Goal: Information Seeking & Learning: Check status

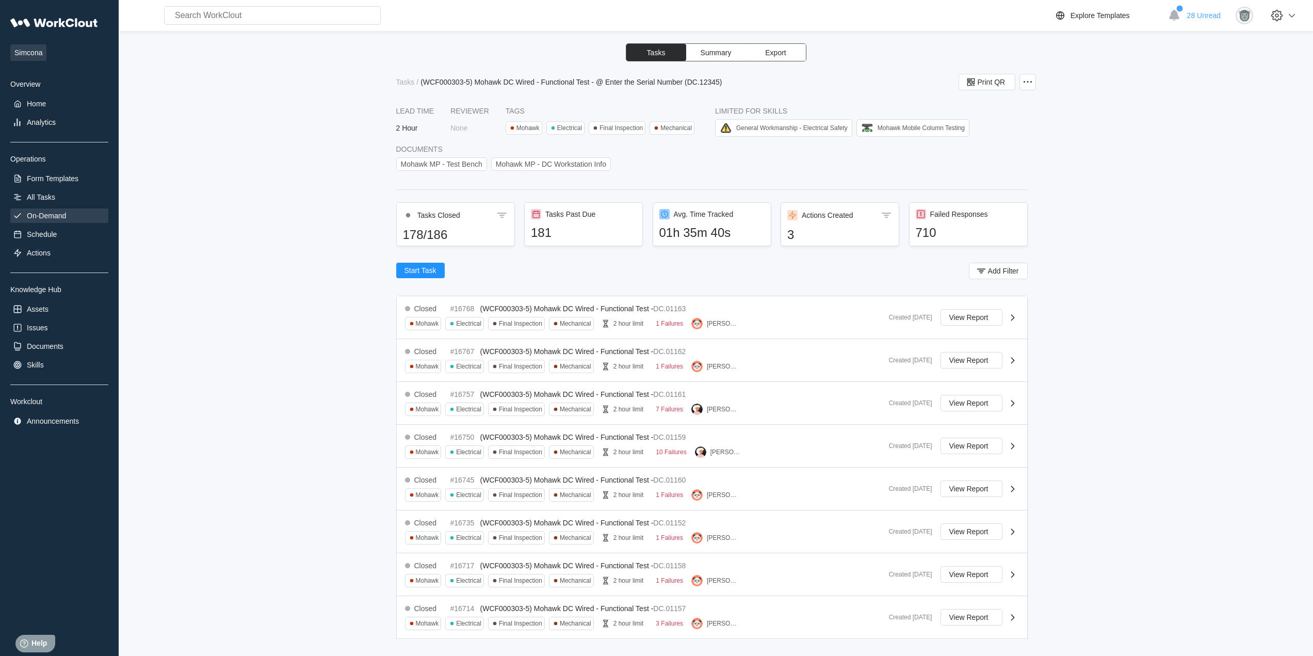
click at [64, 221] on div "On-Demand" at bounding box center [59, 215] width 98 height 14
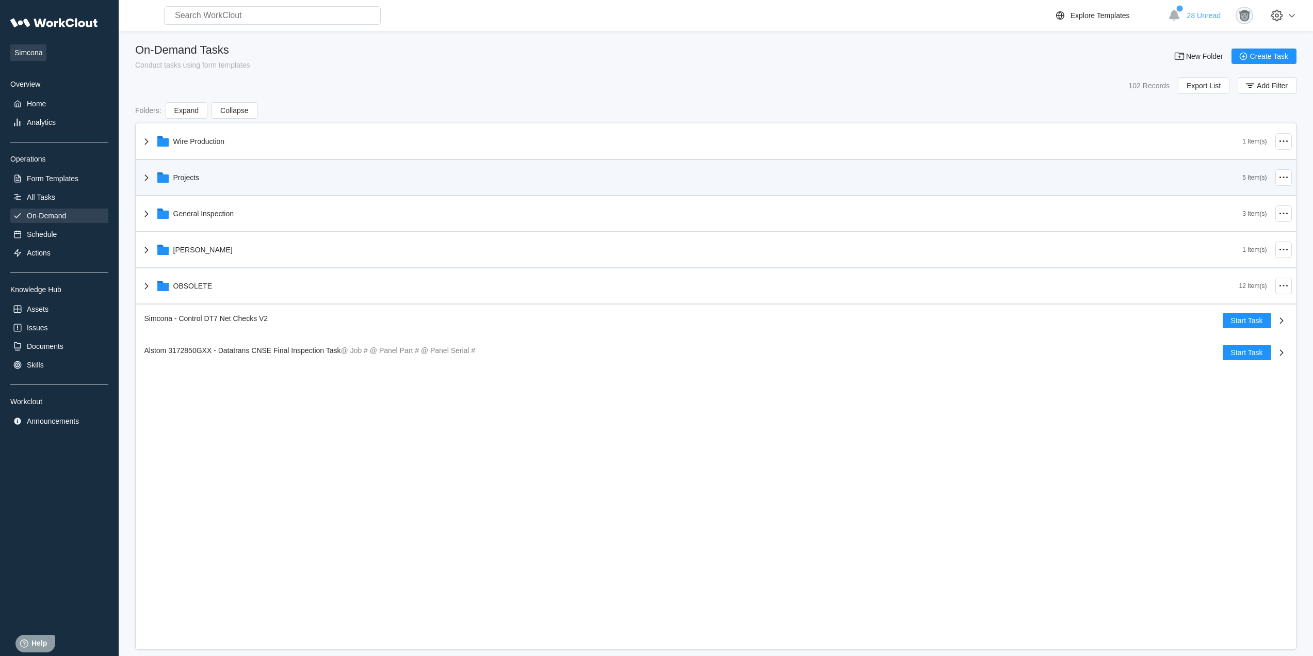
click at [229, 185] on div "Projects" at bounding box center [691, 177] width 1102 height 27
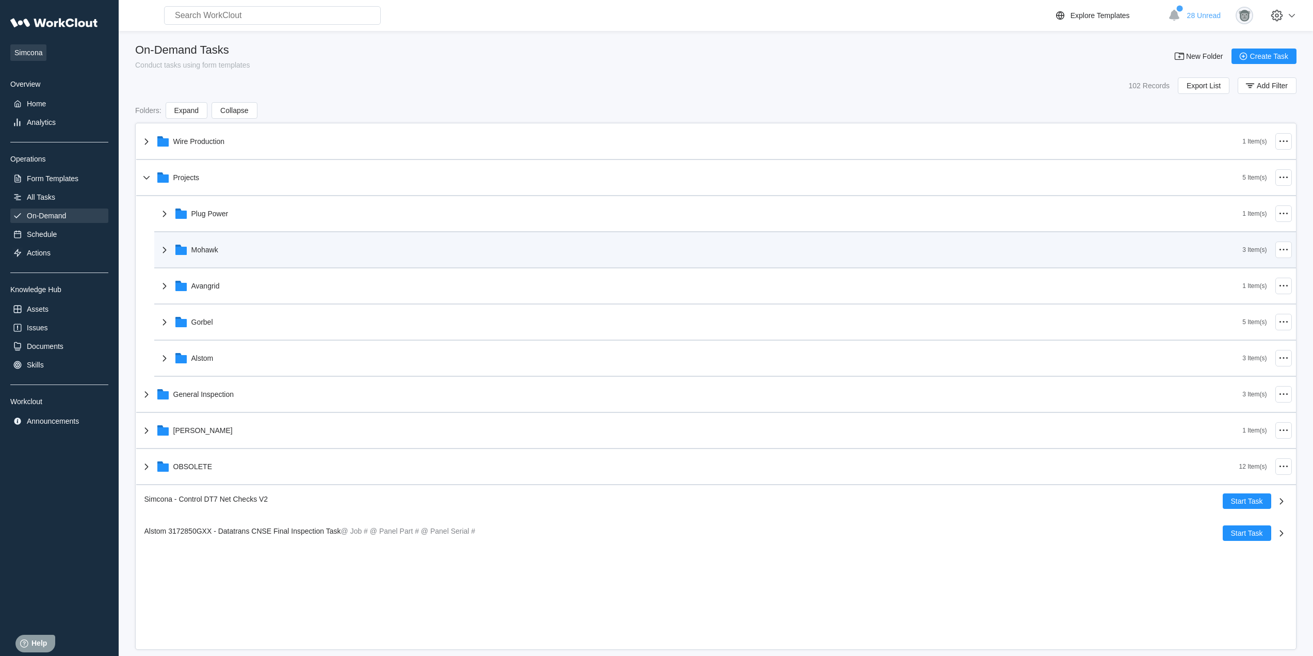
click at [221, 238] on div "Mohawk" at bounding box center [700, 249] width 1084 height 27
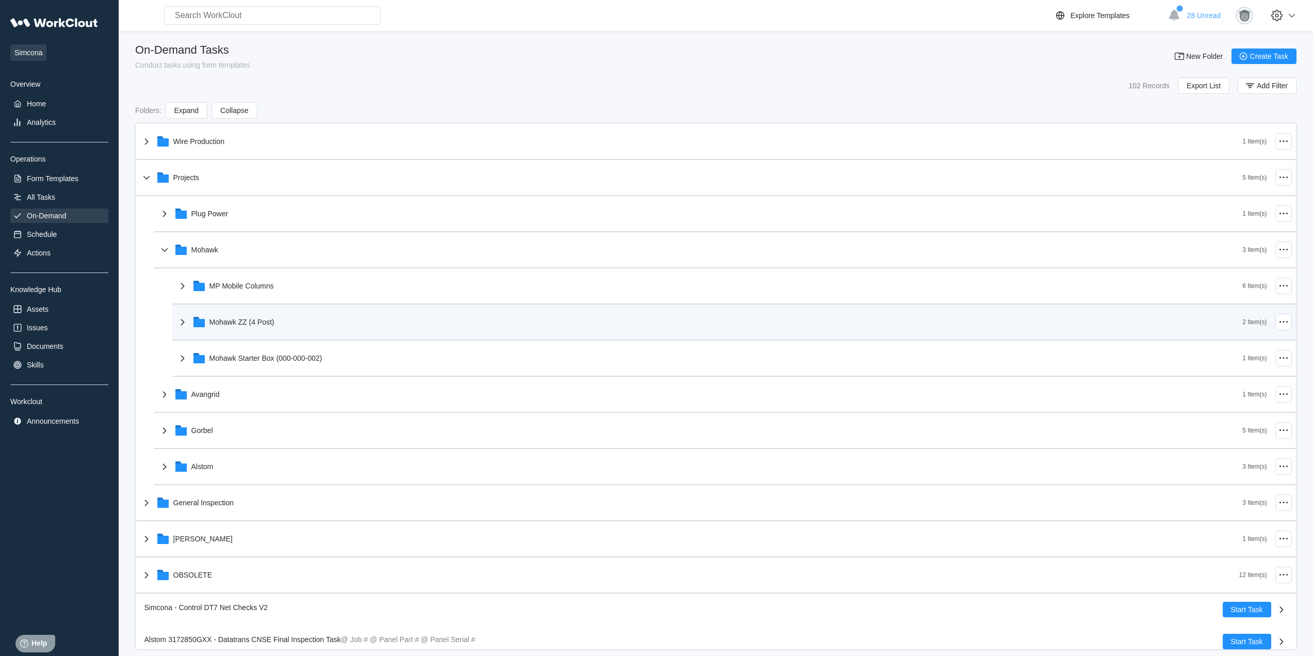
click at [282, 324] on div "Mohawk ZZ (4 Post)" at bounding box center [709, 322] width 1066 height 27
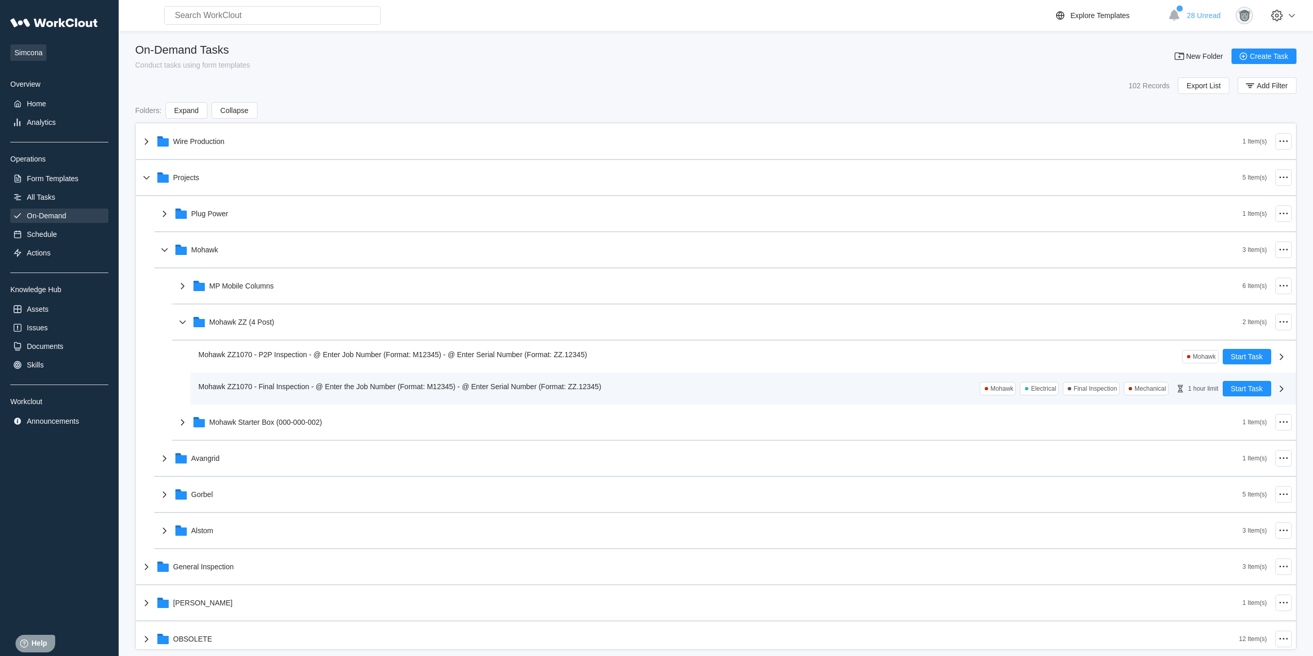
click at [330, 392] on div "Mohawk ZZ1070 - Final Inspection - @ Enter the Job Number (Format: M12345) - @ …" at bounding box center [402, 386] width 407 height 11
click at [319, 378] on div "Mohawk ZZ1070 - Final Inspection - @ Enter the Job Number (Format: M12345) - @ …" at bounding box center [743, 388] width 1106 height 32
click at [319, 386] on span "Mohawk ZZ1070 - Final Inspection - @ Enter the Job Number (Format: M12345) - @ …" at bounding box center [400, 386] width 403 height 8
click at [304, 384] on span "Mohawk ZZ1070 - Final Inspection - @ Enter the Job Number (Format: M12345) - @ …" at bounding box center [400, 386] width 403 height 8
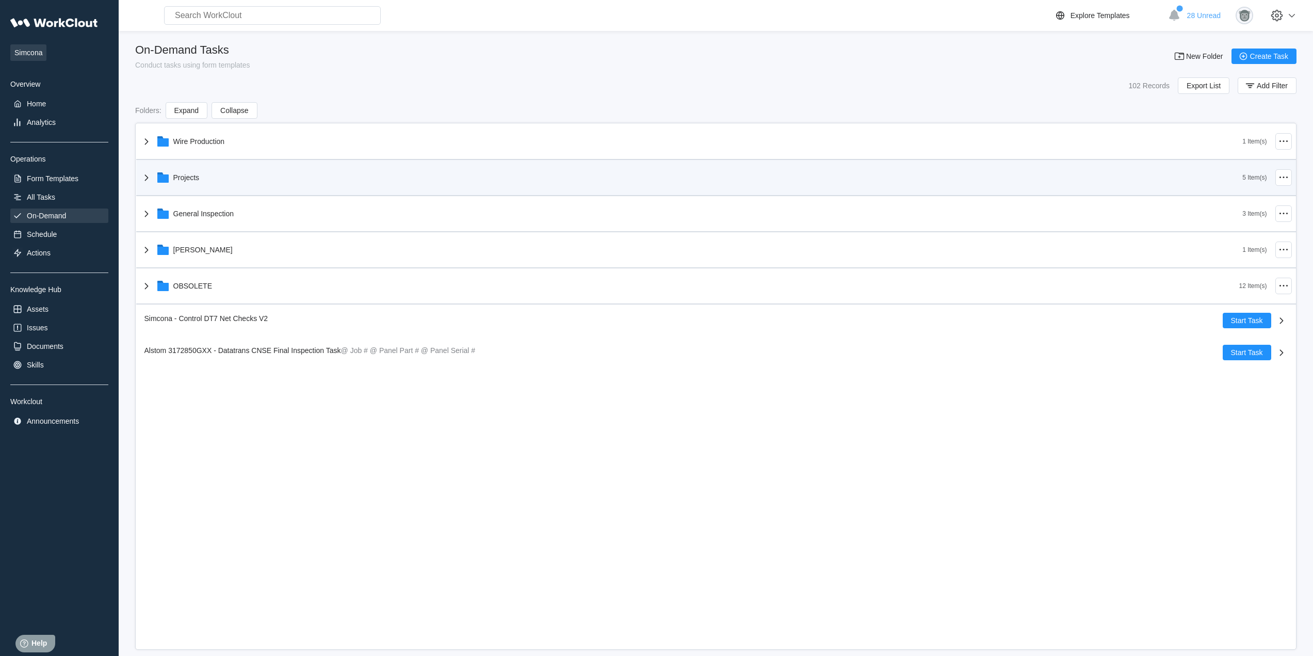
click at [147, 176] on icon at bounding box center [146, 177] width 12 height 12
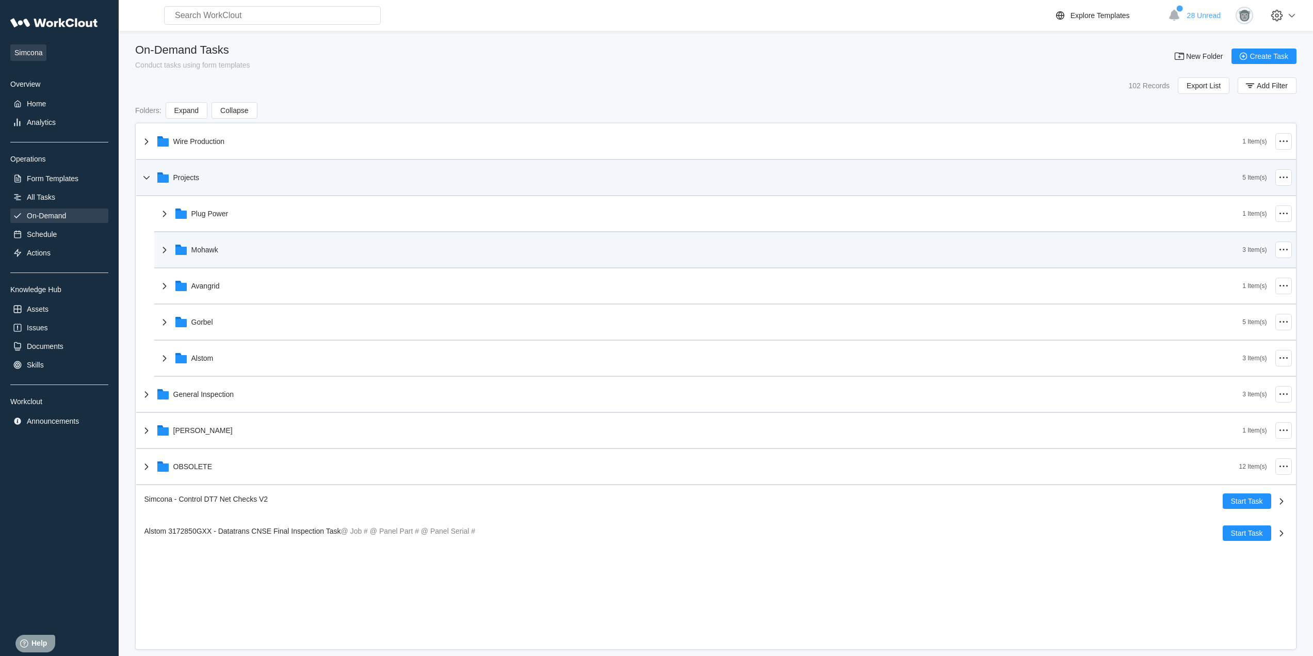
click at [219, 255] on div "Mohawk" at bounding box center [700, 249] width 1084 height 27
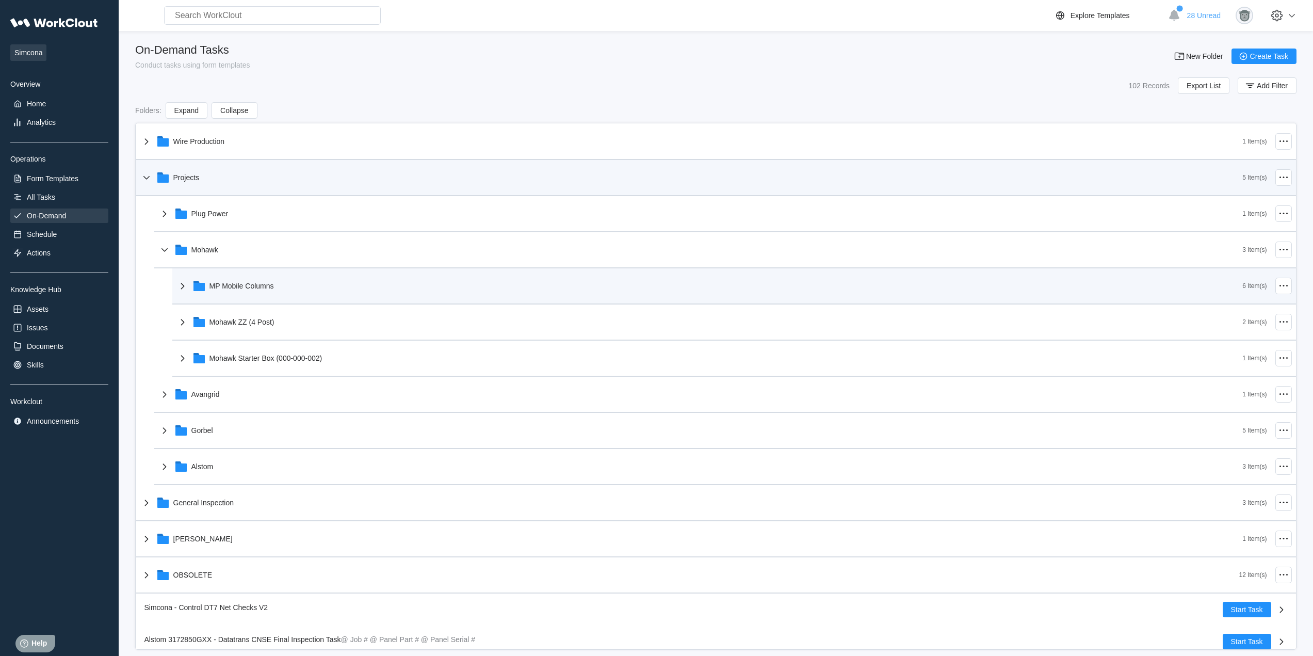
drag, startPoint x: 239, startPoint y: 320, endPoint x: 231, endPoint y: 299, distance: 22.2
click at [239, 320] on div "Mohawk ZZ (4 Post)" at bounding box center [241, 322] width 65 height 8
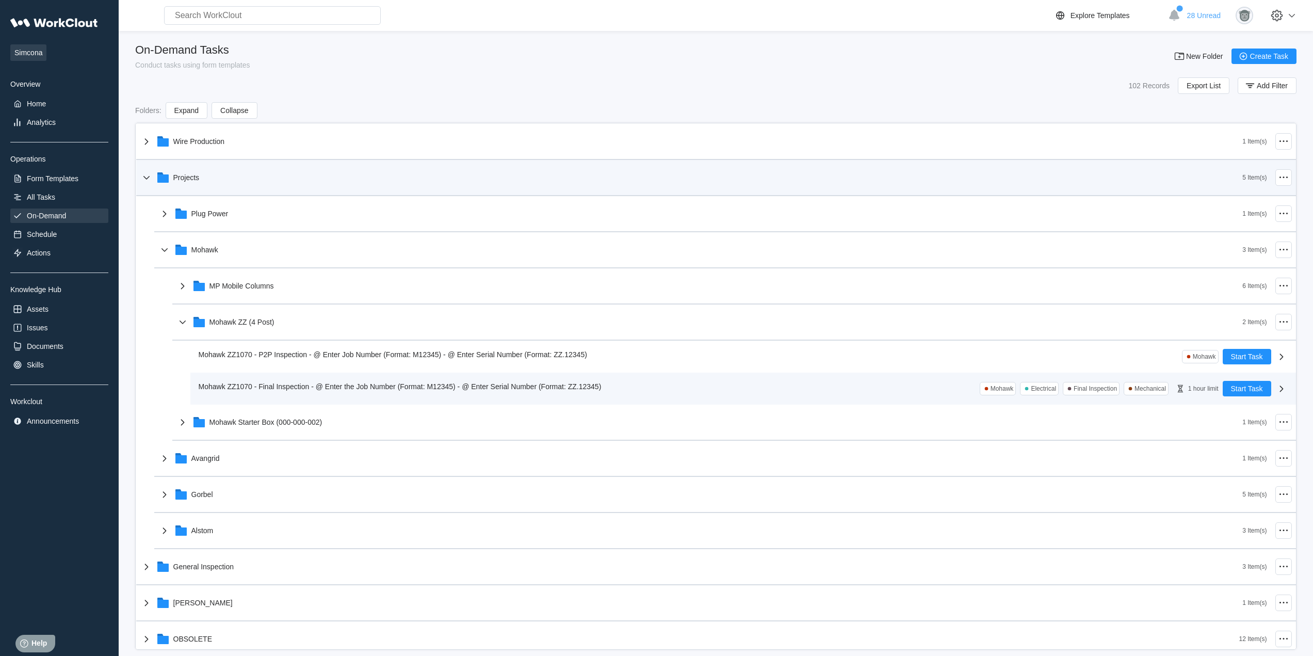
click at [268, 387] on span "Mohawk ZZ1070 - Final Inspection - @ Enter the Job Number (Format: M12345) - @ …" at bounding box center [400, 386] width 403 height 8
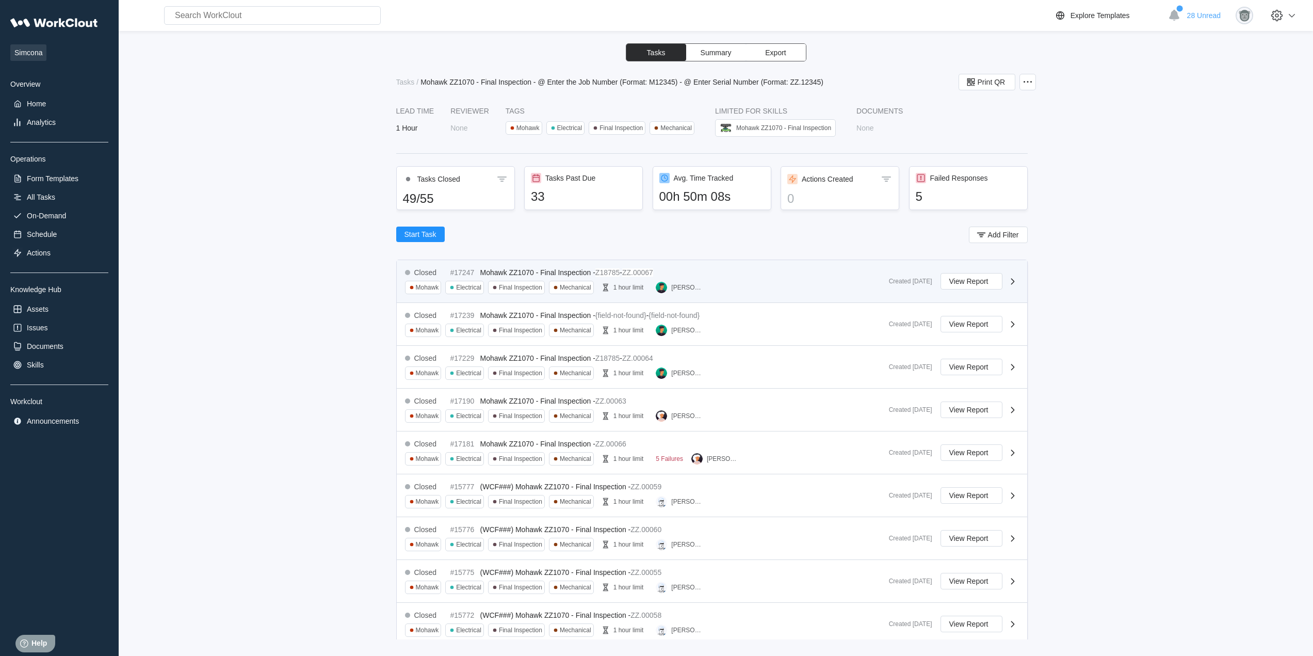
click at [724, 287] on div "Closed #17247 Mohawk ZZ1070 - Final Inspection - Z18785 - ZZ.00067 Mohawk Elect…" at bounding box center [643, 281] width 476 height 26
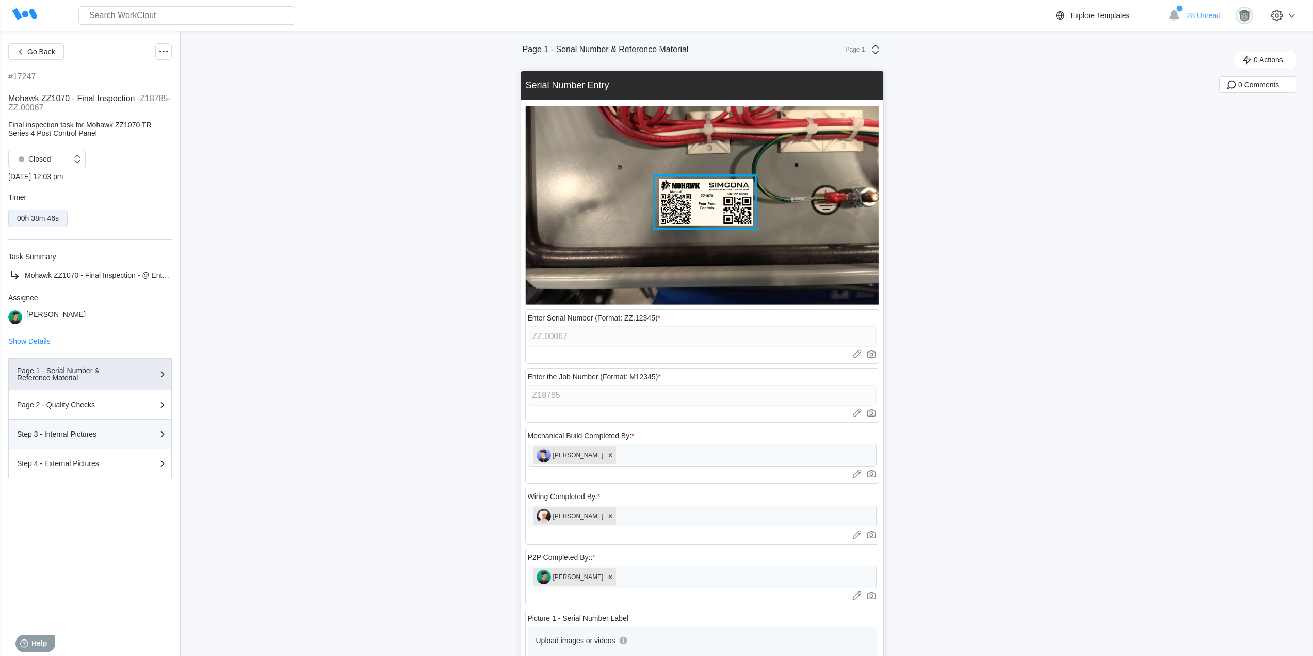
click at [95, 432] on div "Step 3 - Internal Pictures" at bounding box center [68, 433] width 103 height 7
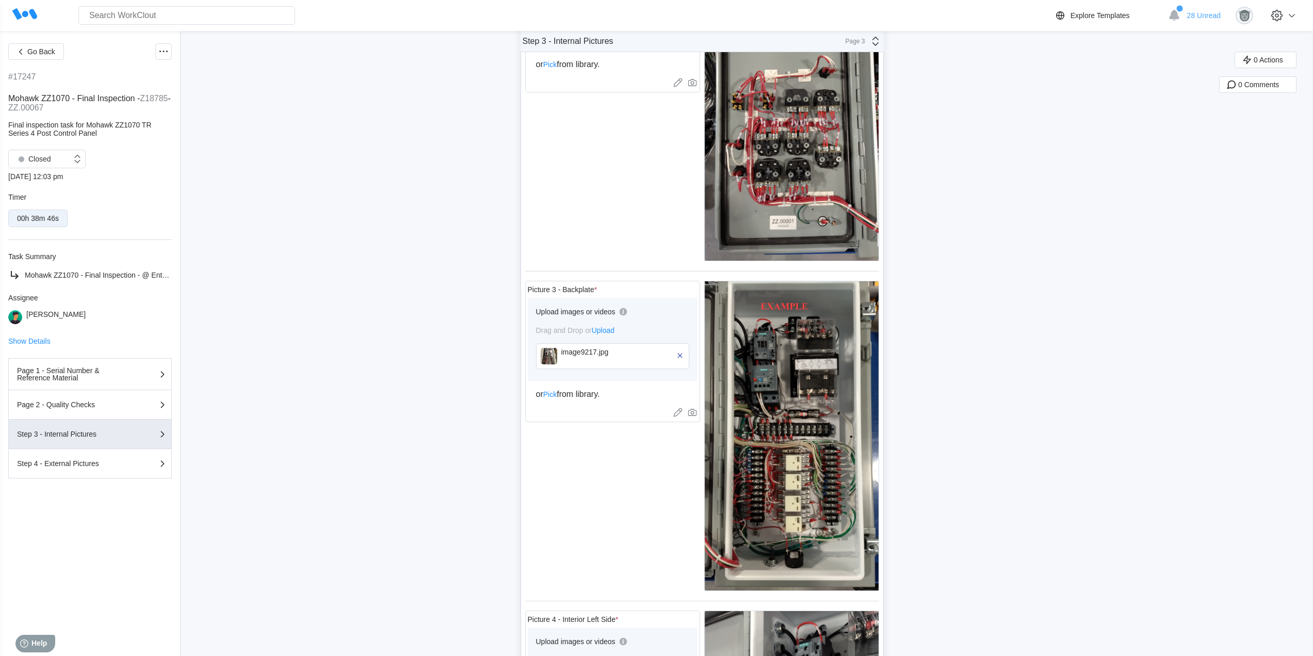
scroll to position [172, 0]
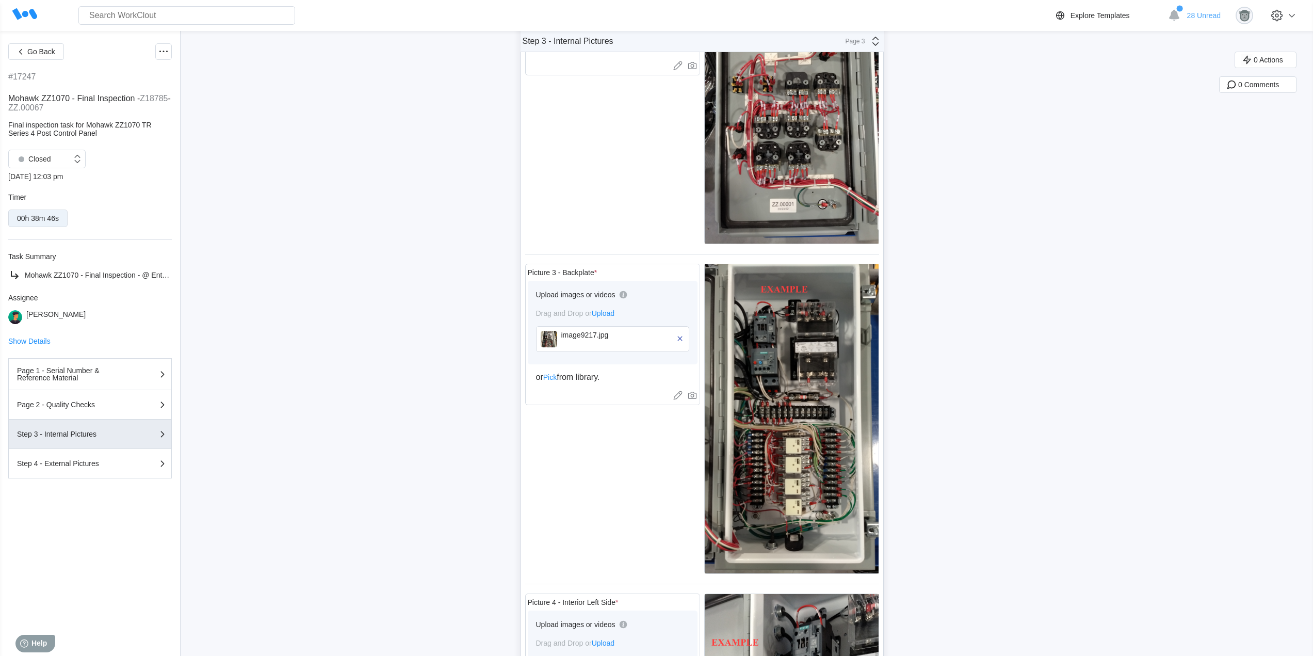
click at [547, 334] on img at bounding box center [549, 339] width 17 height 17
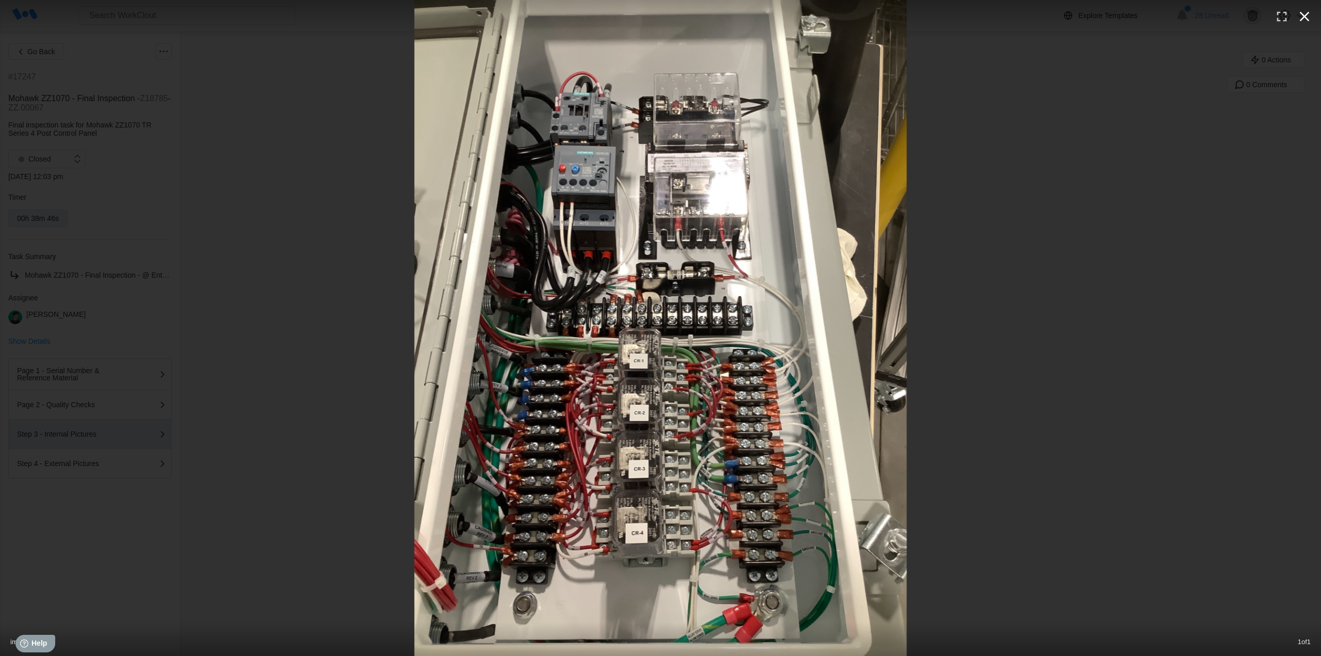
click at [1305, 19] on icon "button" at bounding box center [1304, 16] width 17 height 17
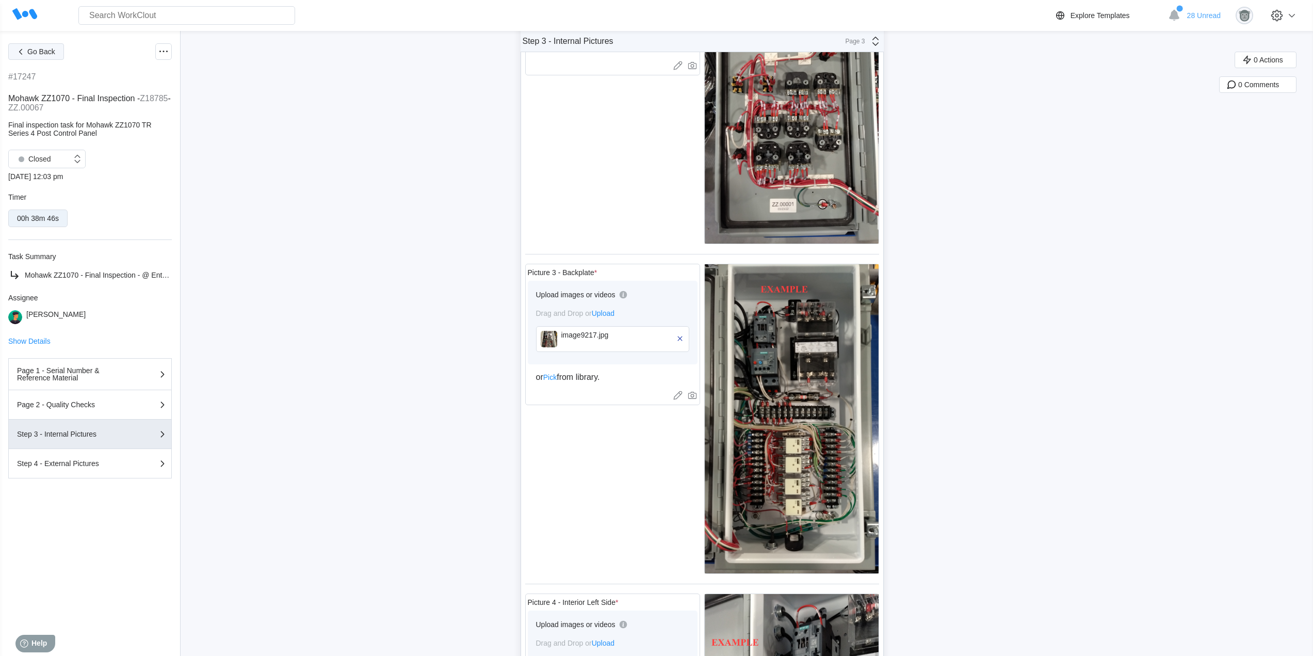
click at [38, 57] on button "Go Back" at bounding box center [36, 51] width 56 height 17
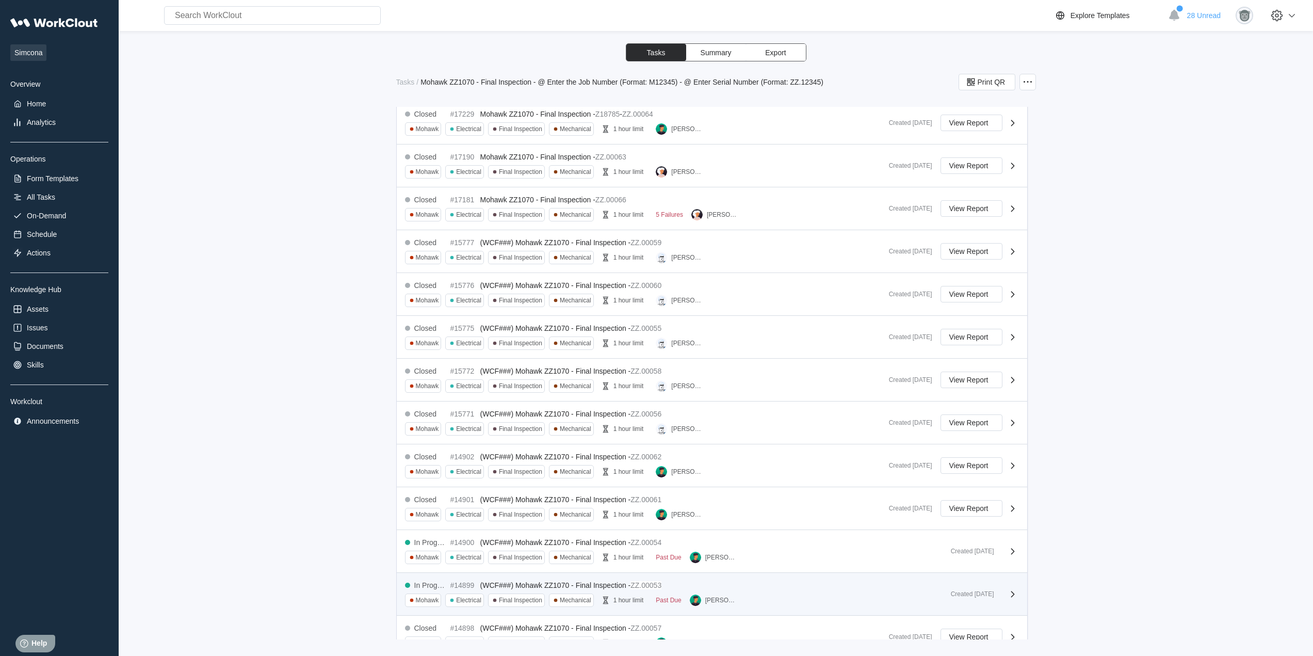
scroll to position [300, 0]
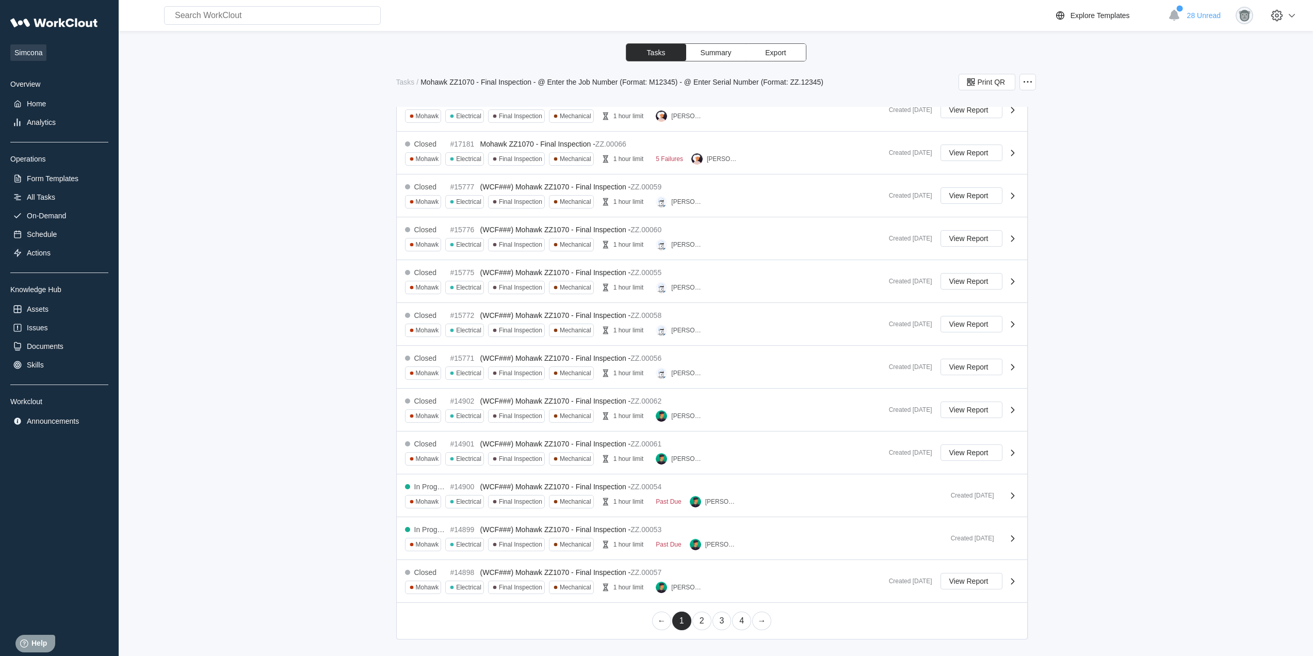
click at [714, 619] on link "3" at bounding box center [721, 620] width 19 height 19
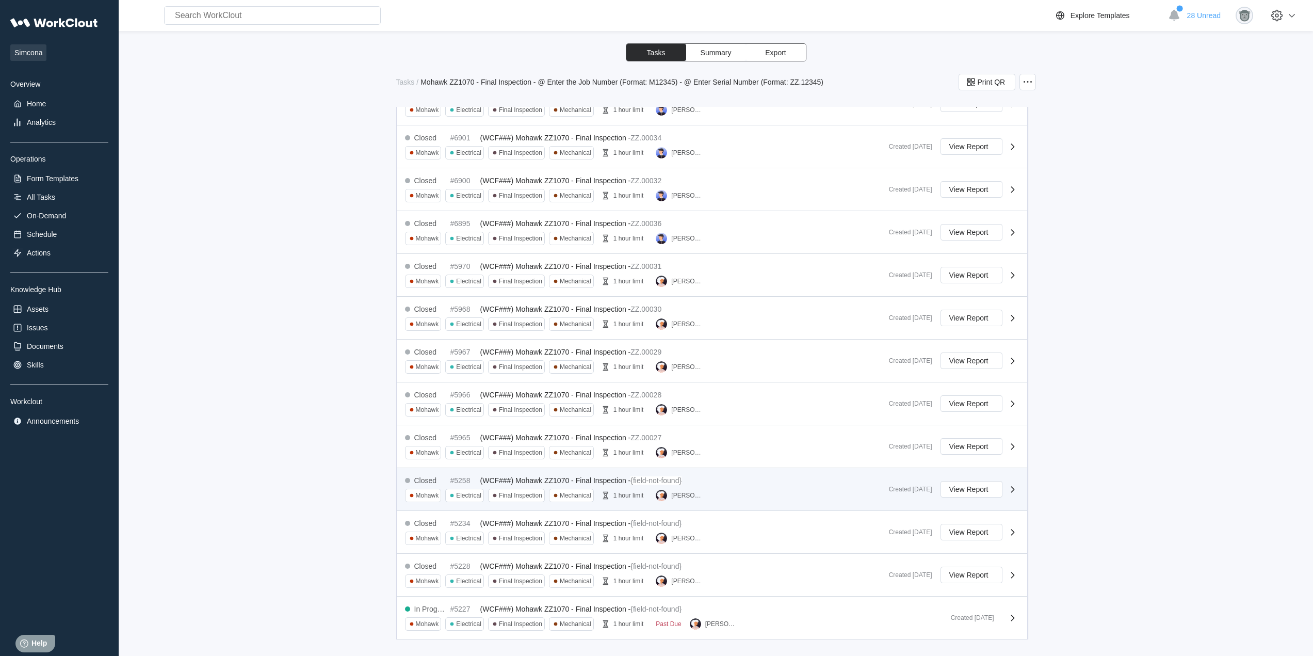
scroll to position [258, 0]
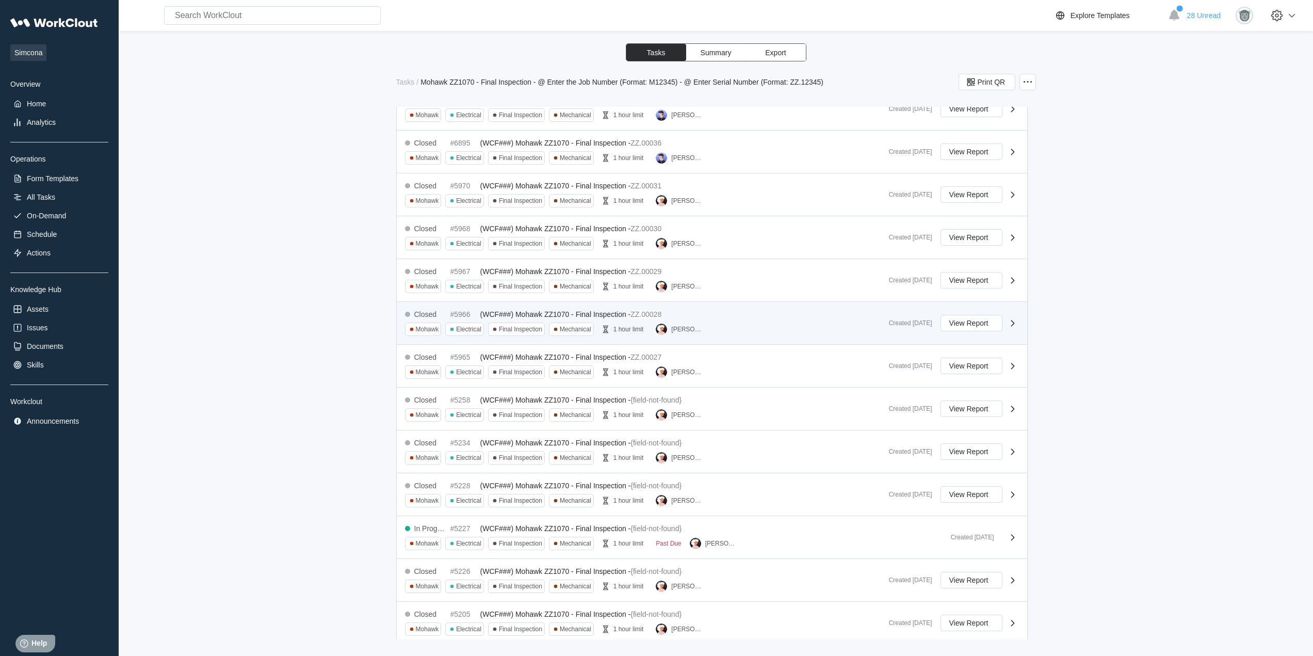
click at [703, 327] on div "Johnny Mac" at bounding box center [687, 329] width 32 height 7
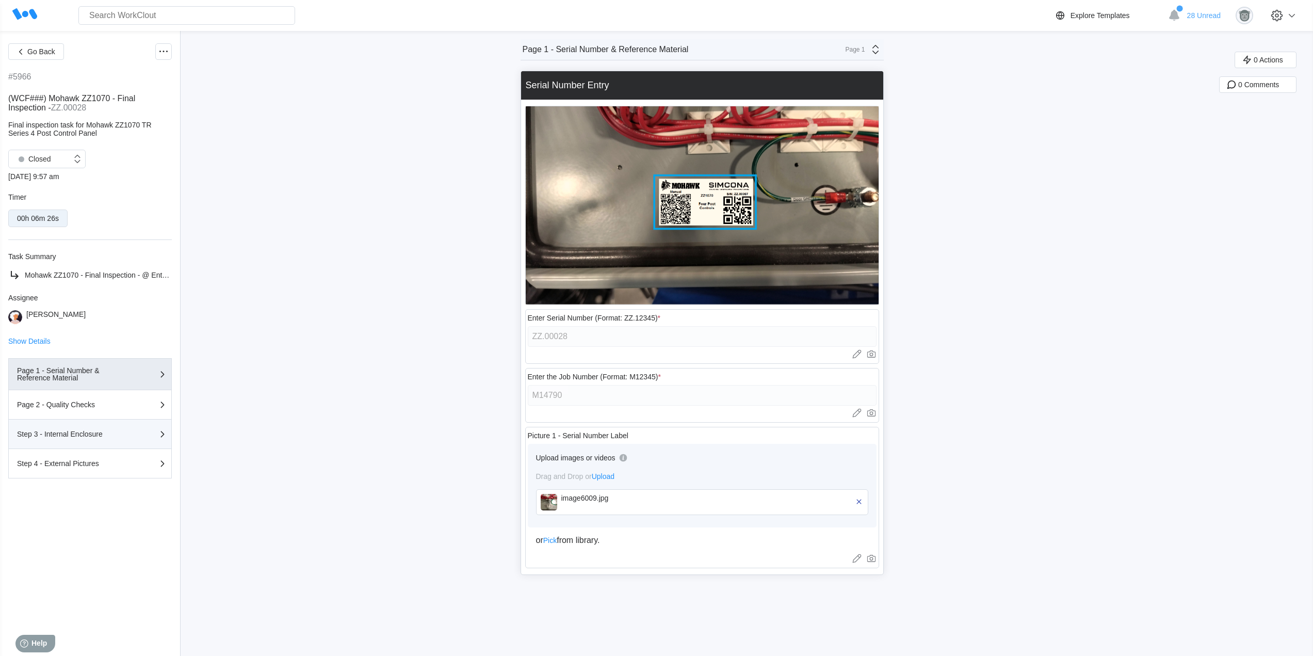
click at [96, 447] on button "Step 3 - Internal Enclosure" at bounding box center [90, 433] width 164 height 29
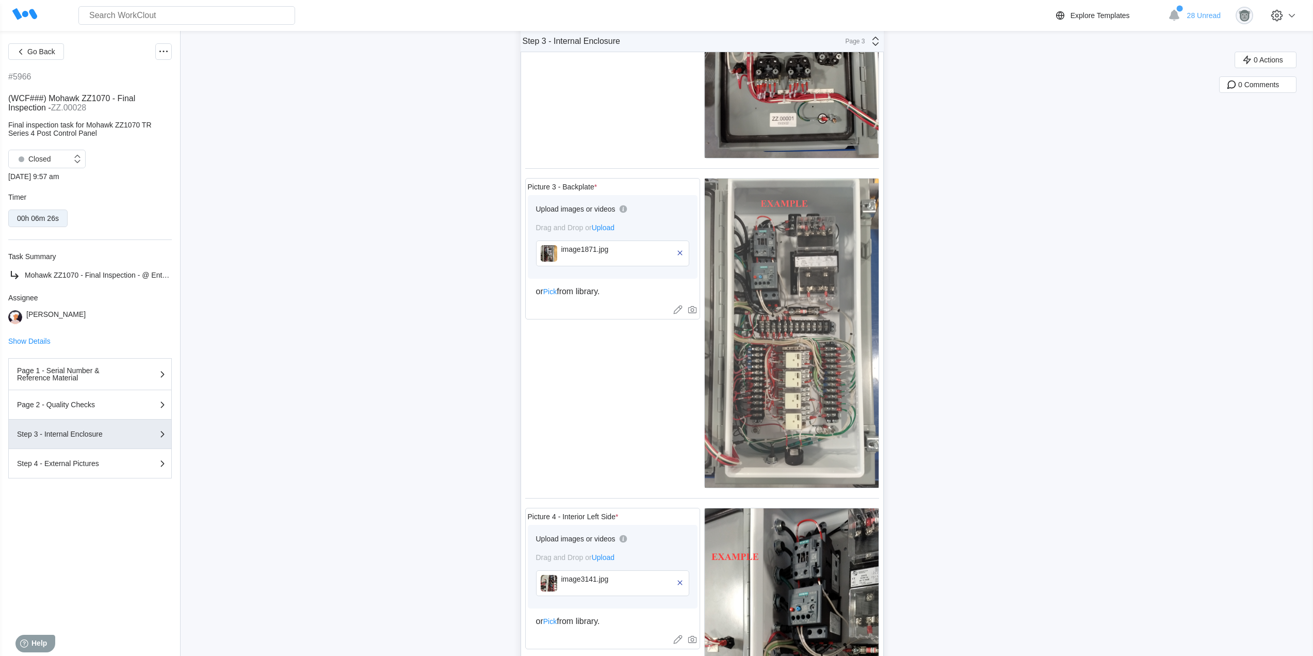
scroll to position [258, 0]
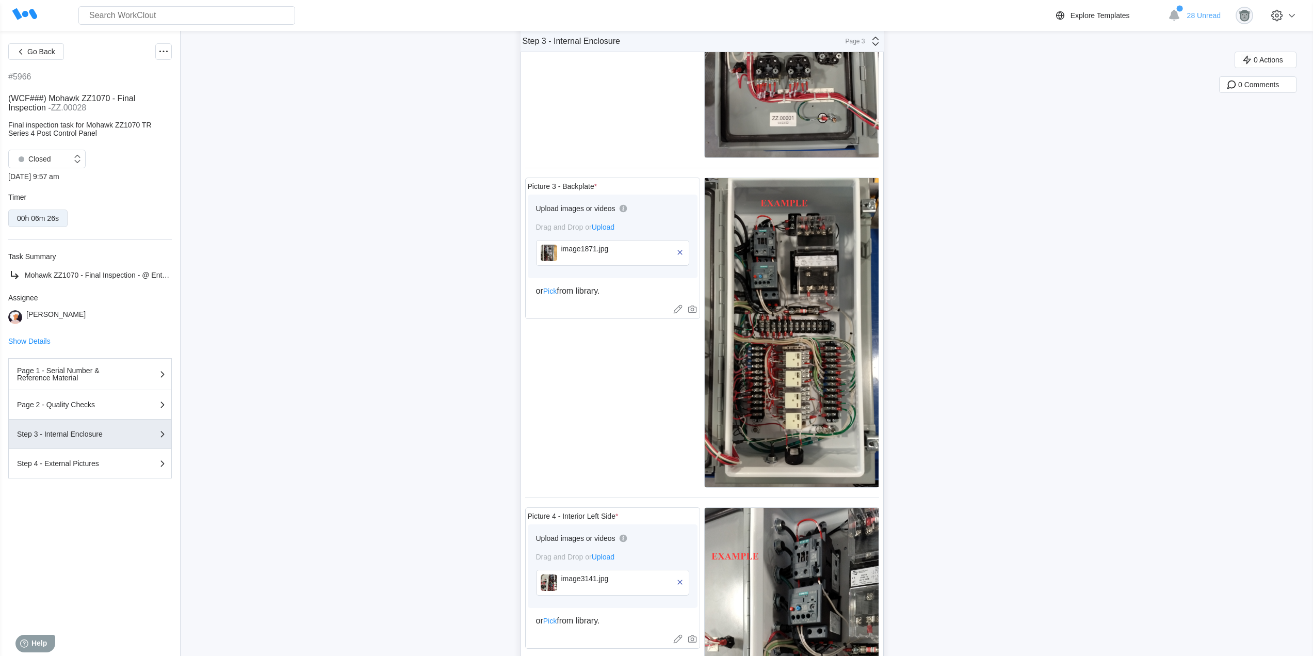
click at [547, 251] on img at bounding box center [549, 253] width 17 height 17
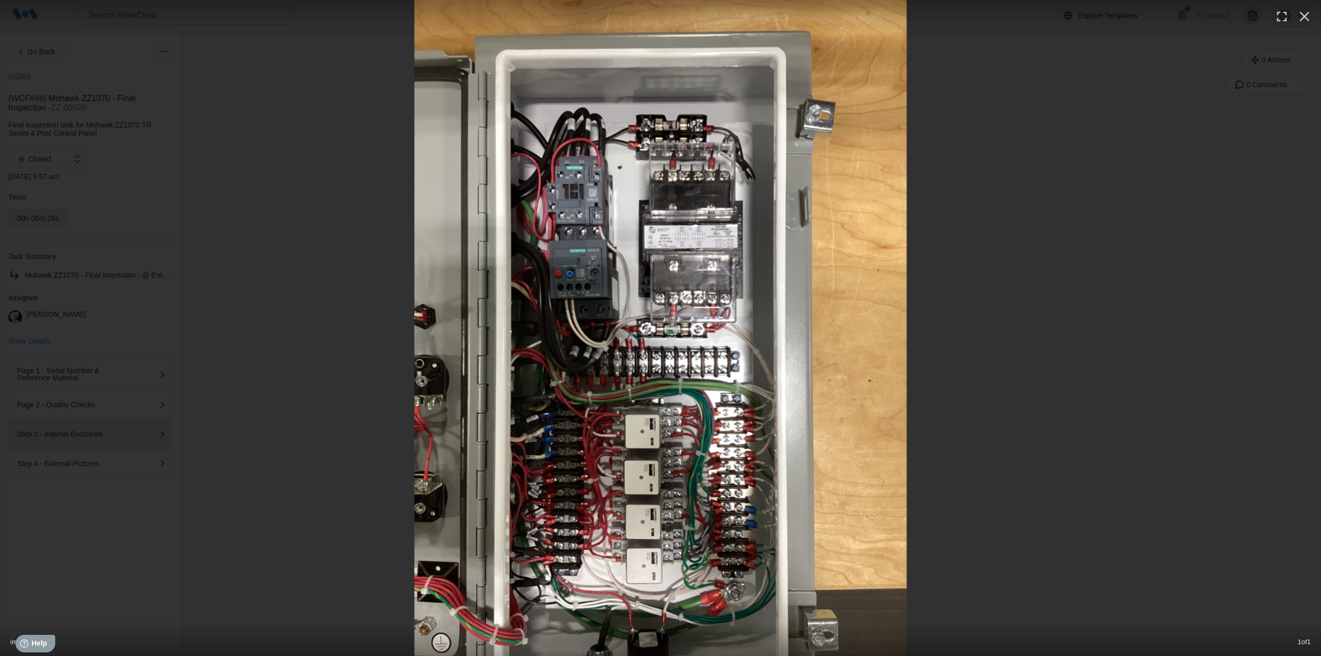
drag, startPoint x: 648, startPoint y: 339, endPoint x: 1308, endPoint y: 18, distance: 733.7
click at [1308, 18] on icon "button" at bounding box center [1304, 16] width 17 height 17
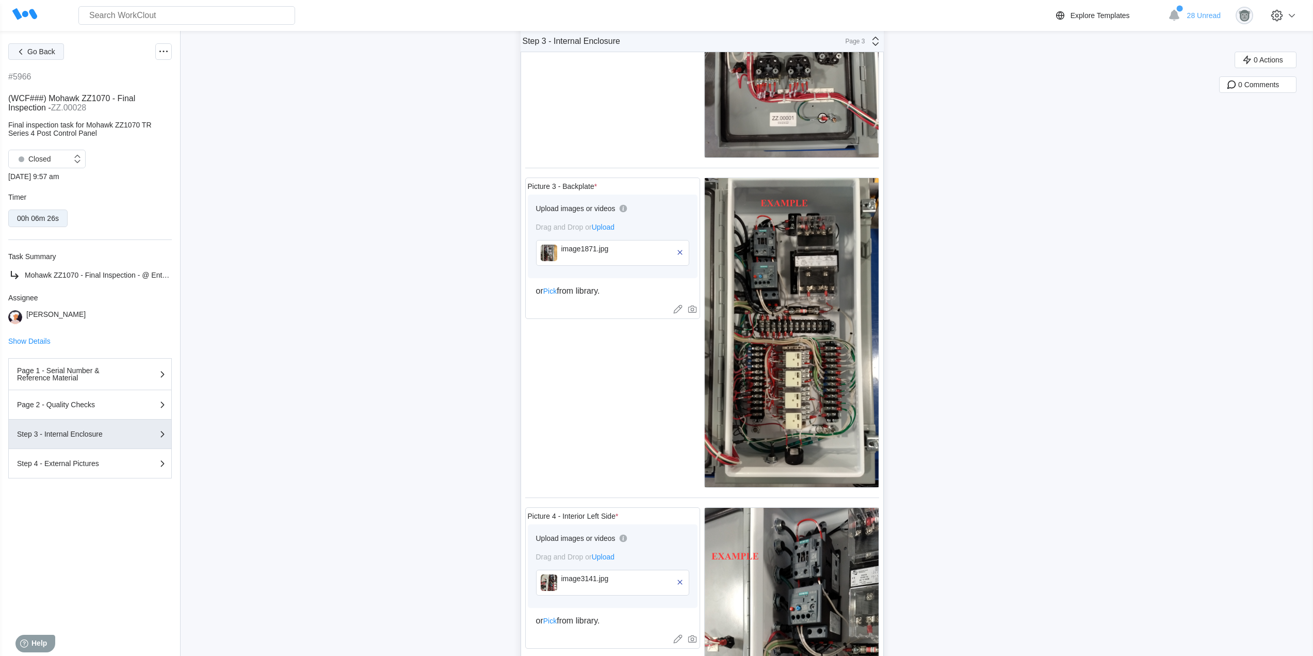
click at [39, 53] on span "Go Back" at bounding box center [41, 51] width 28 height 7
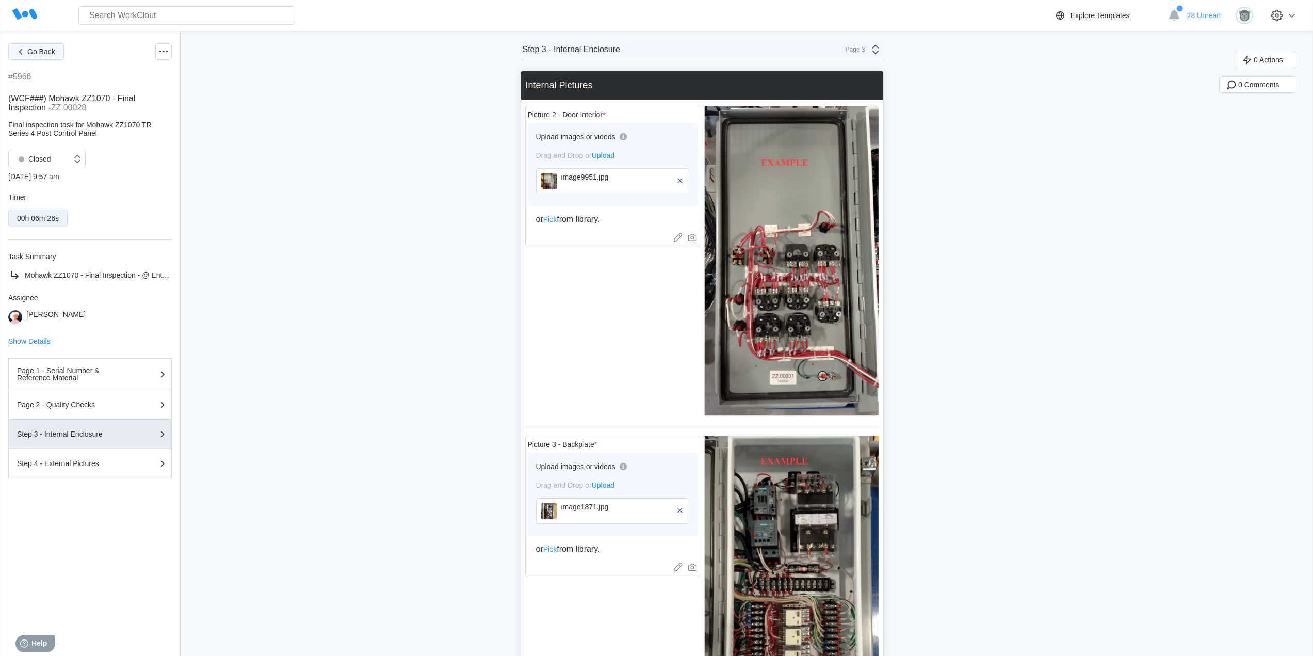
click at [35, 48] on span "Go Back" at bounding box center [41, 51] width 28 height 7
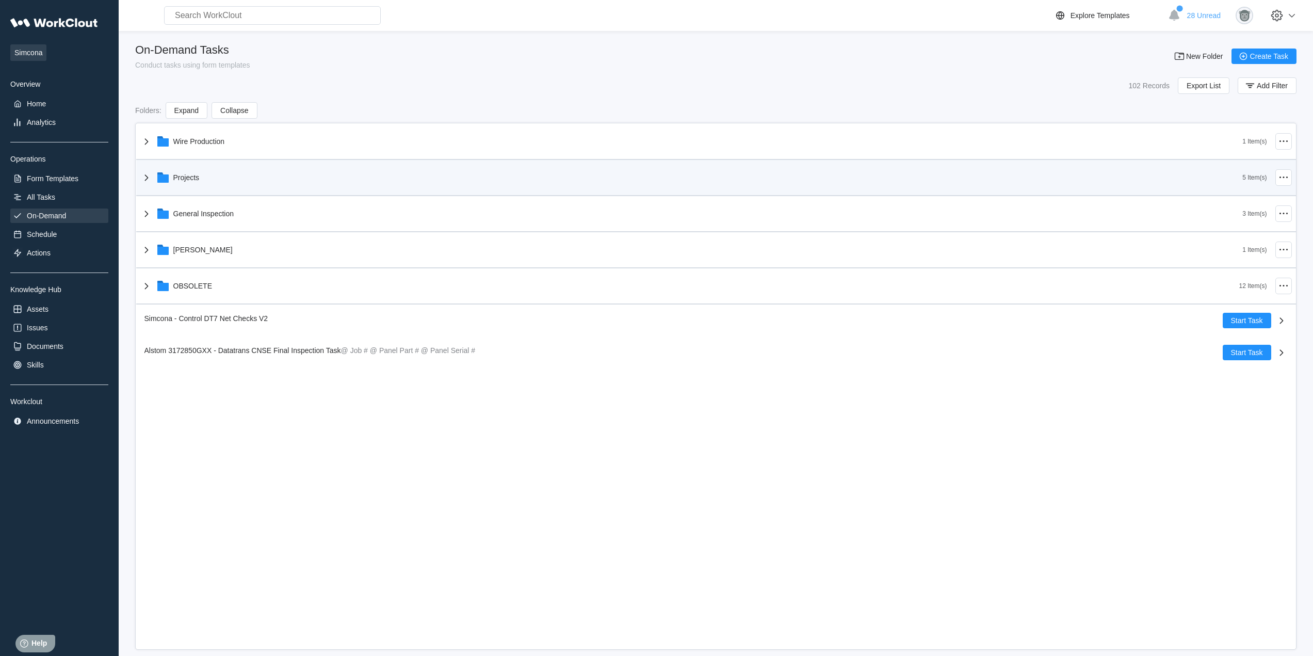
click at [248, 189] on div "Projects" at bounding box center [691, 177] width 1102 height 27
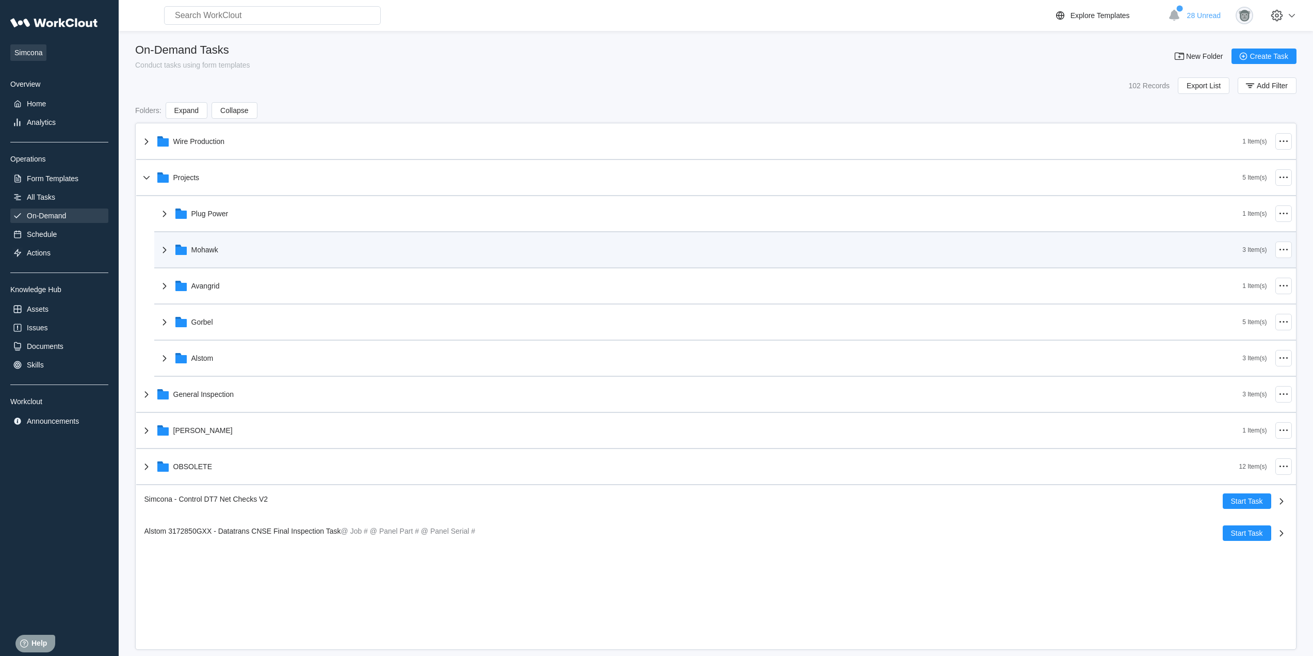
click at [165, 252] on icon at bounding box center [164, 250] width 12 height 12
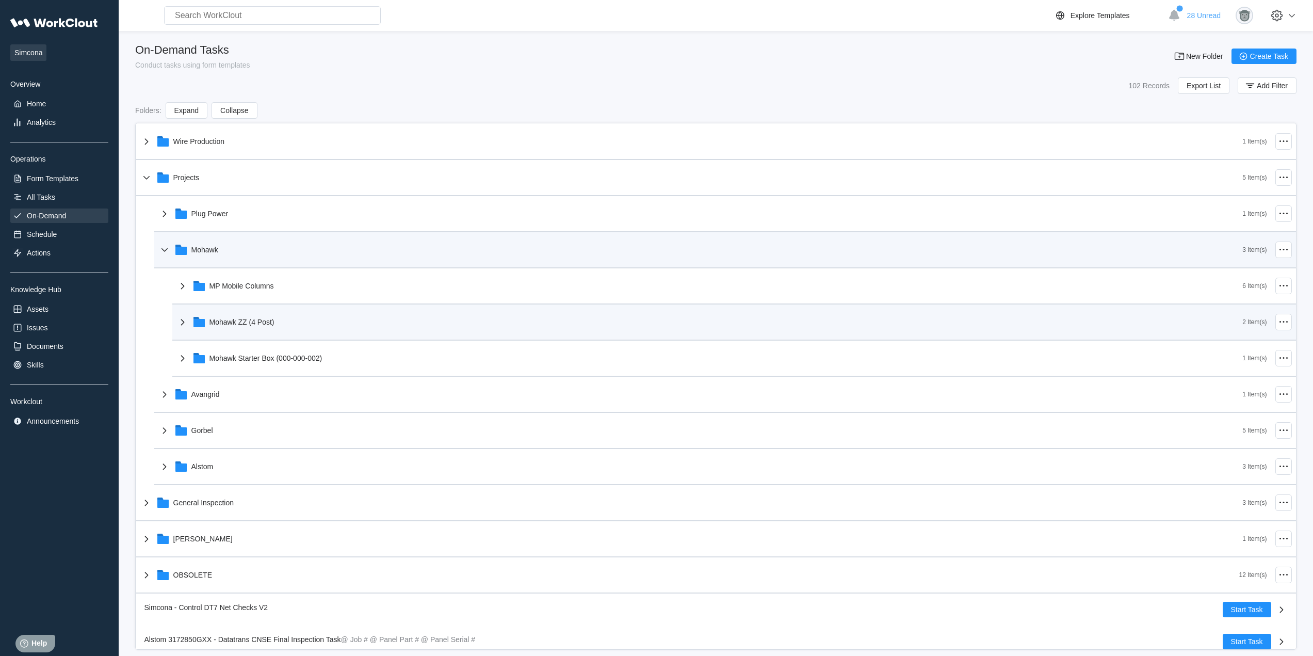
click at [185, 320] on icon at bounding box center [182, 322] width 12 height 12
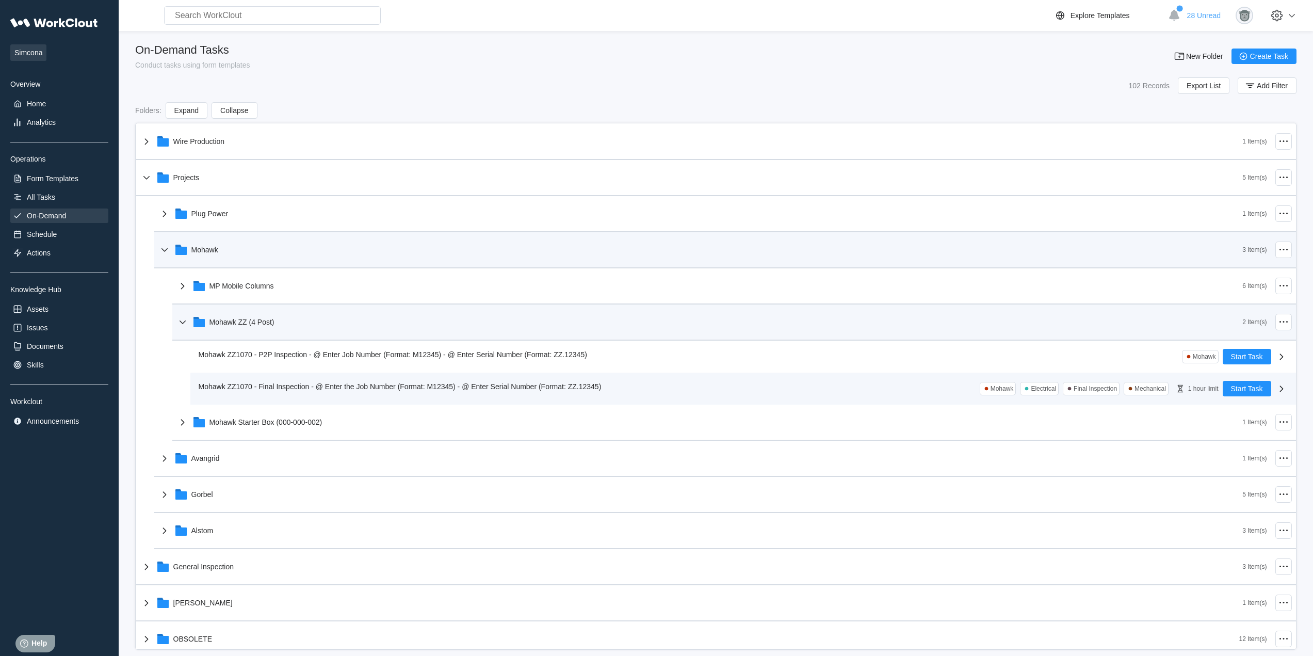
click at [327, 391] on div "Mohawk ZZ1070 - Final Inspection - @ Enter the Job Number (Format: M12345) - @ …" at bounding box center [402, 386] width 407 height 11
click at [514, 384] on span "Mohawk ZZ1070 - Final Inspection - @ Enter the Job Number (Format: M12345) - @ …" at bounding box center [400, 386] width 403 height 8
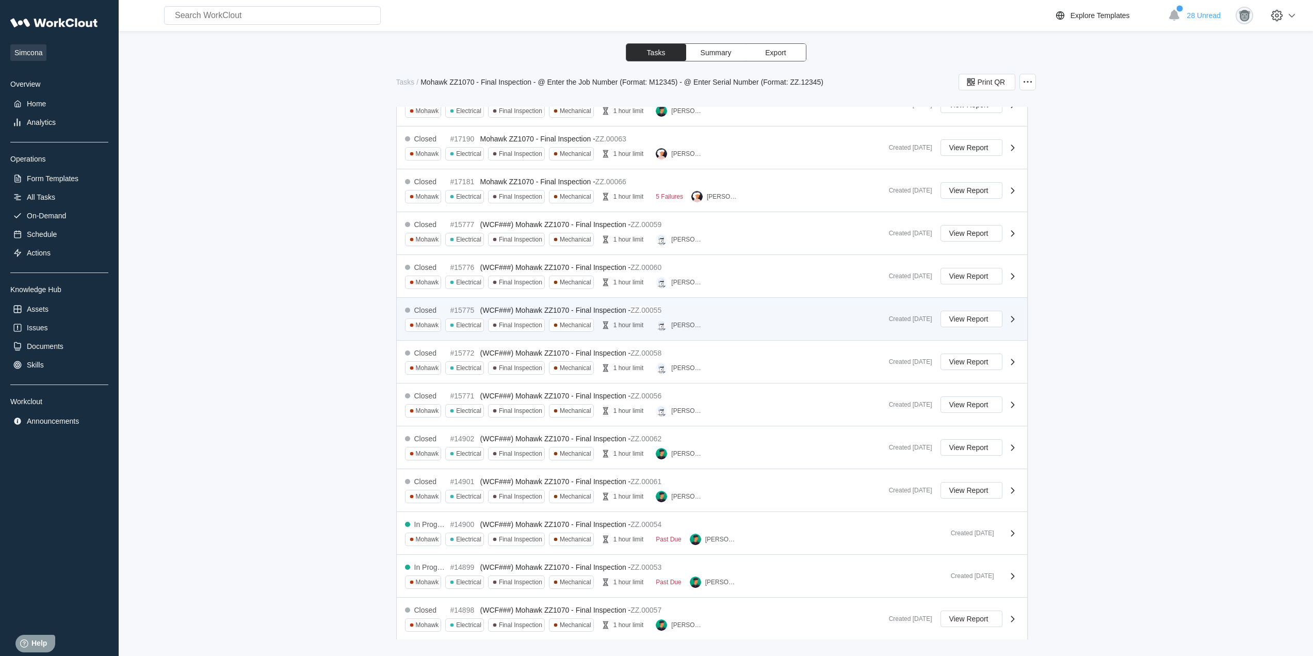
scroll to position [300, 0]
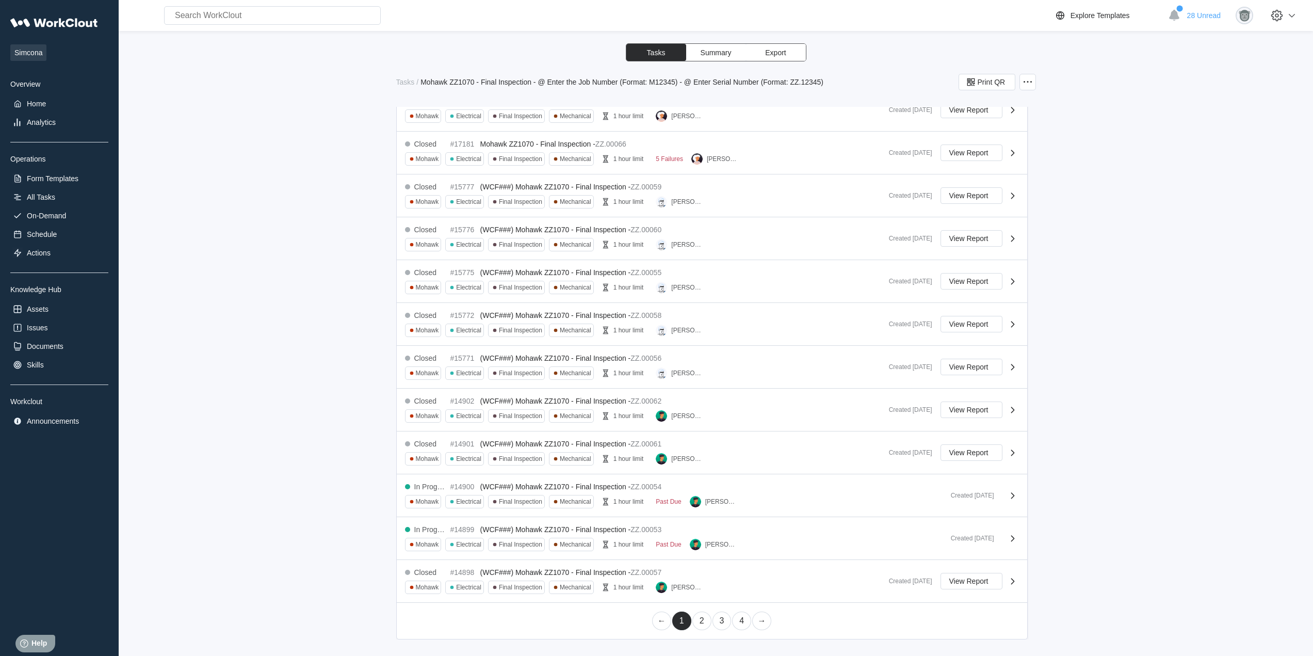
click at [697, 623] on link "2" at bounding box center [701, 620] width 19 height 19
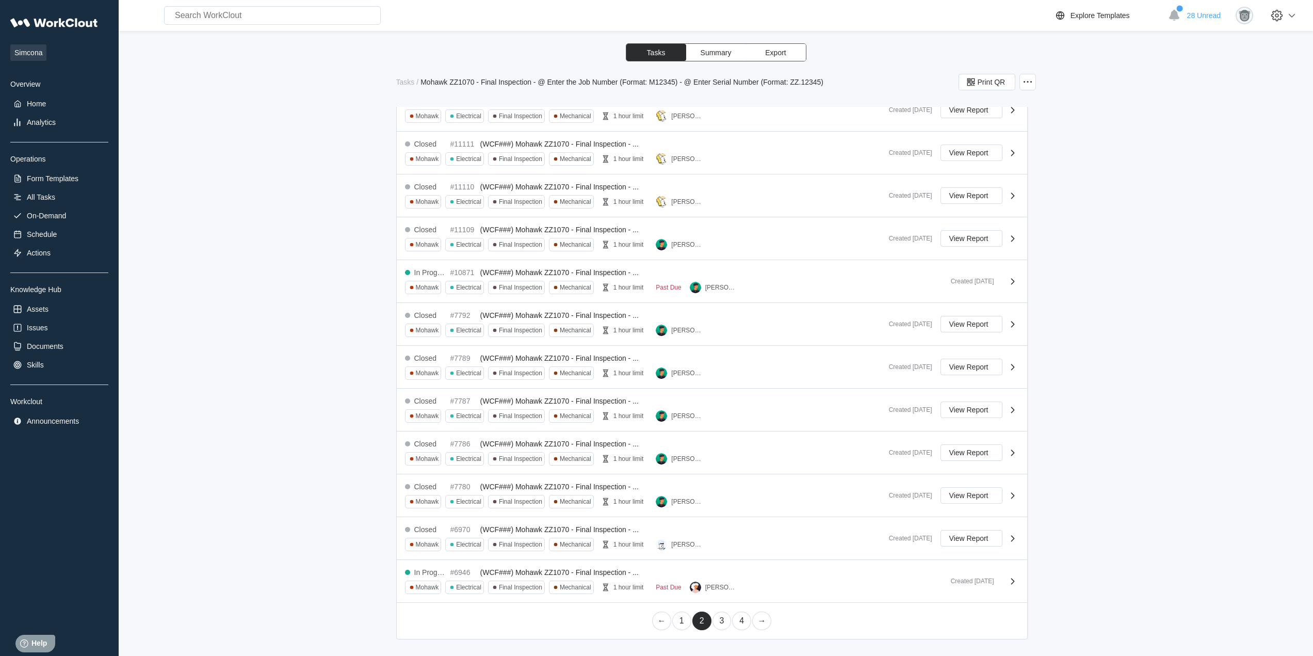
scroll to position [0, 0]
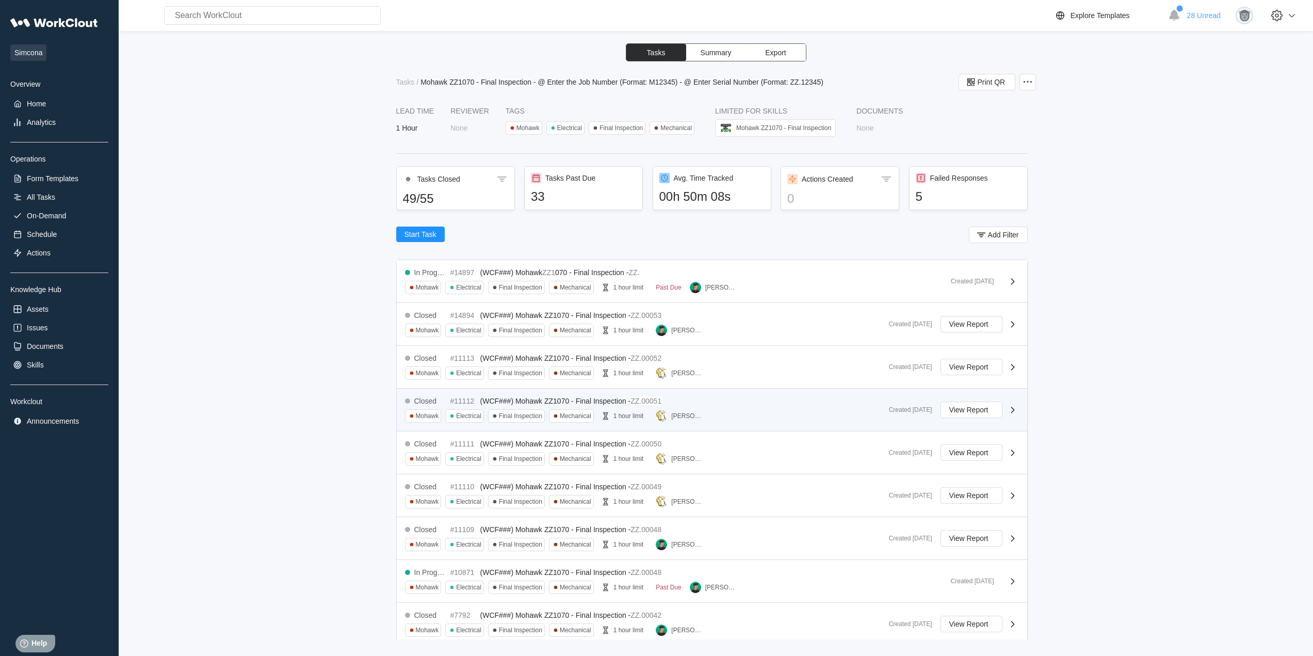
click at [693, 408] on div "Closed #11112 (WCF###) Mohawk ZZ1070 - Final Inspection - ZZ.00051 Mohawk Elect…" at bounding box center [643, 410] width 476 height 26
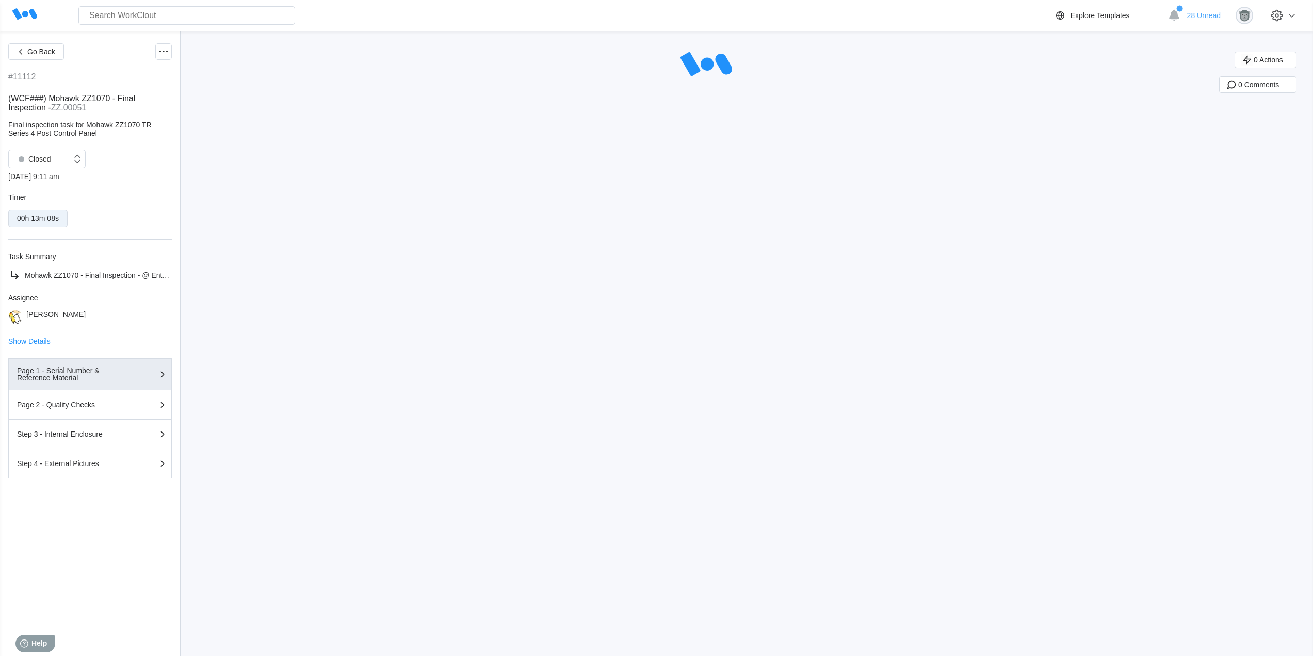
click at [94, 557] on div "Go Back #11112 (WCF###) Mohawk ZZ1070 - Final Inspection - ZZ.00051 Final inspe…" at bounding box center [90, 343] width 164 height 600
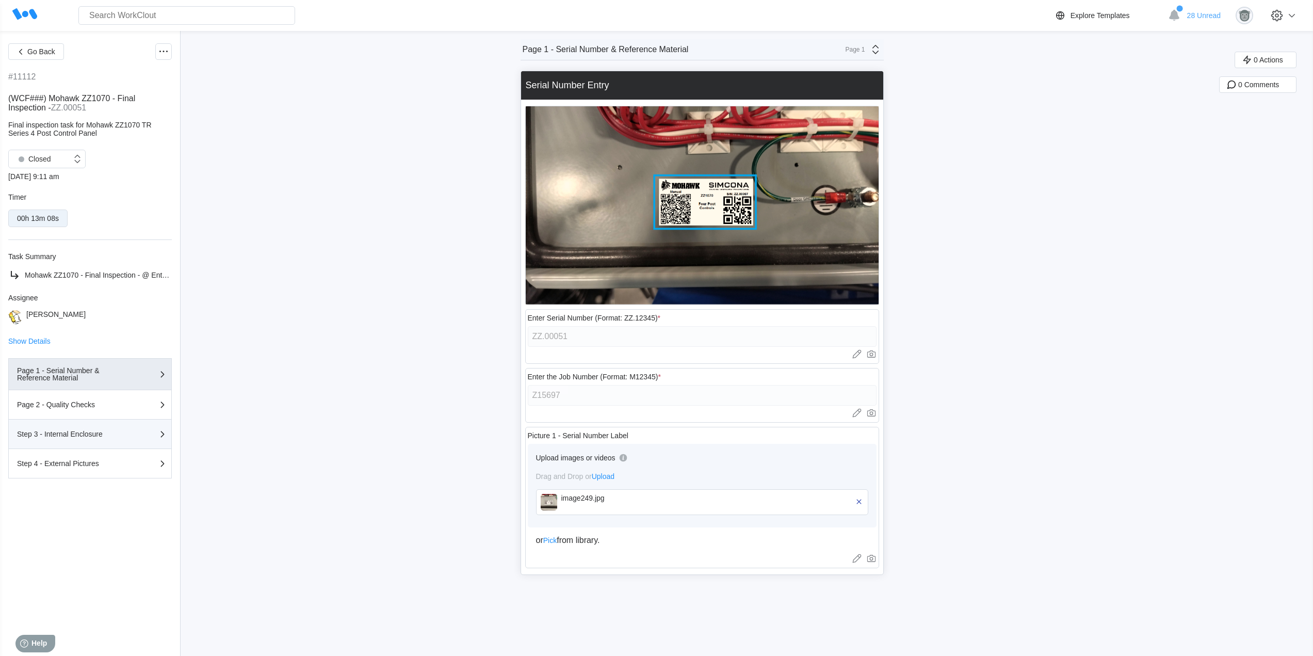
click at [103, 427] on button "Step 3 - Internal Enclosure" at bounding box center [90, 433] width 164 height 29
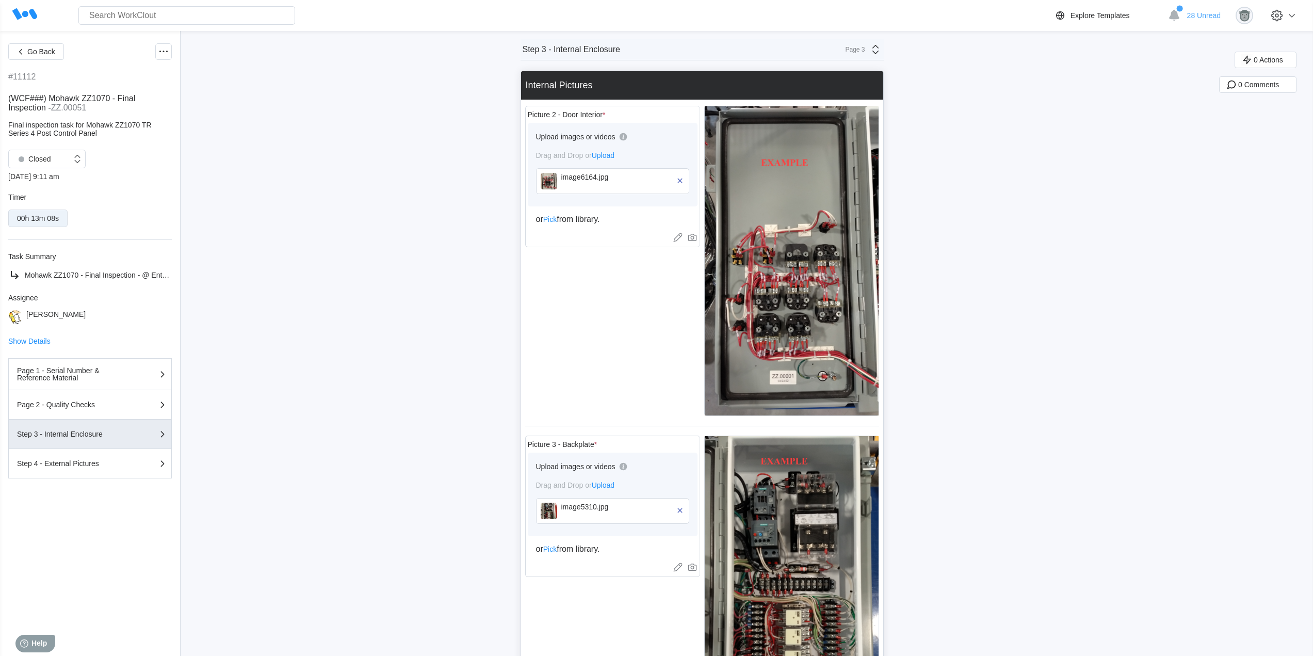
scroll to position [172, 0]
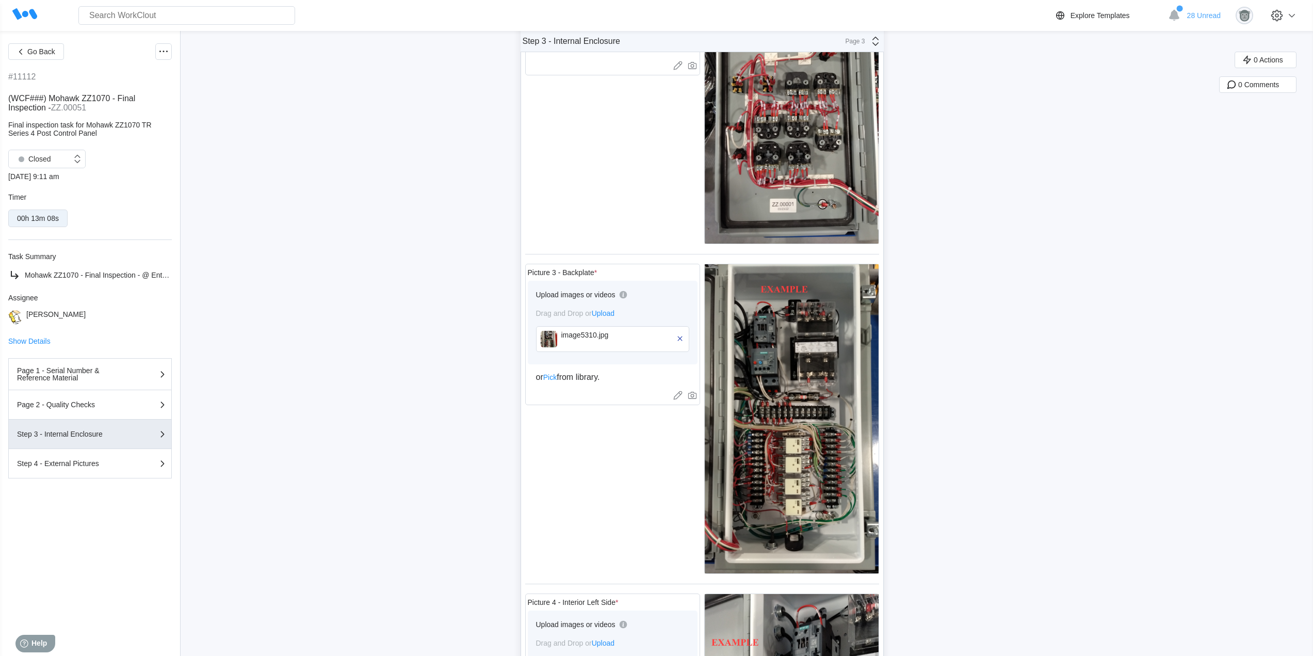
click at [554, 345] on img at bounding box center [549, 339] width 17 height 17
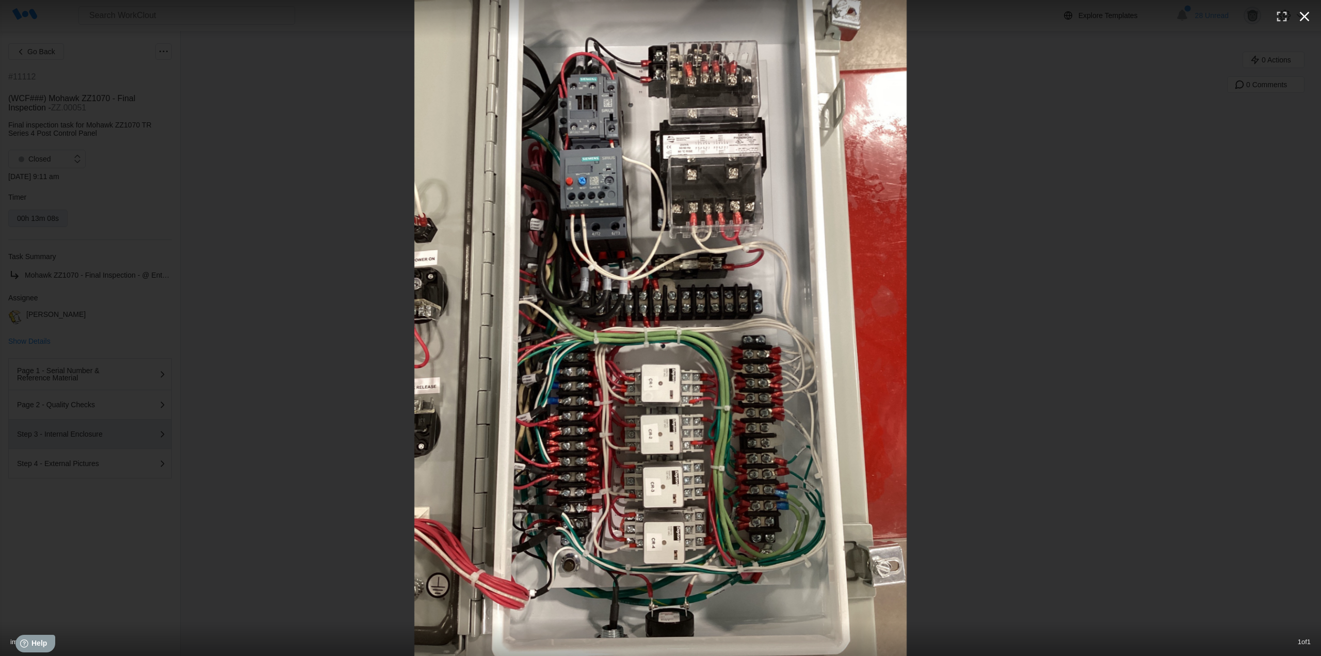
click at [1302, 18] on icon "button" at bounding box center [1304, 16] width 17 height 17
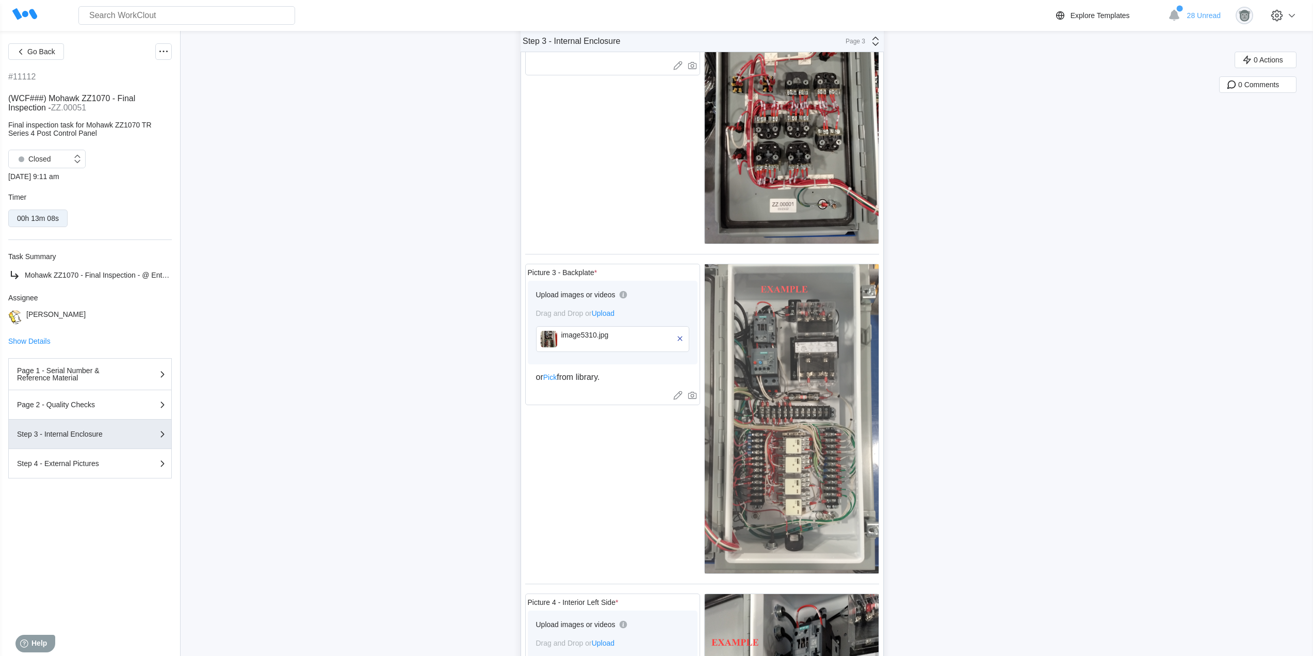
click at [757, 442] on img at bounding box center [792, 418] width 174 height 309
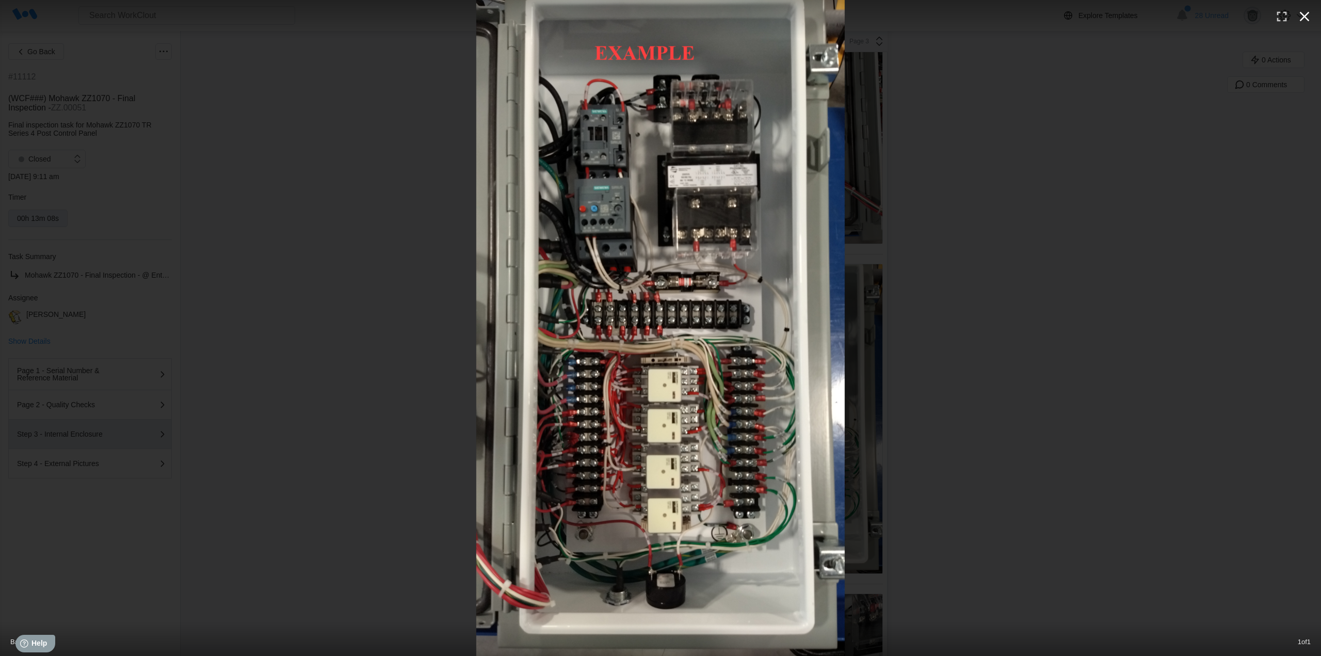
click at [1305, 17] on icon "button" at bounding box center [1305, 17] width 10 height 10
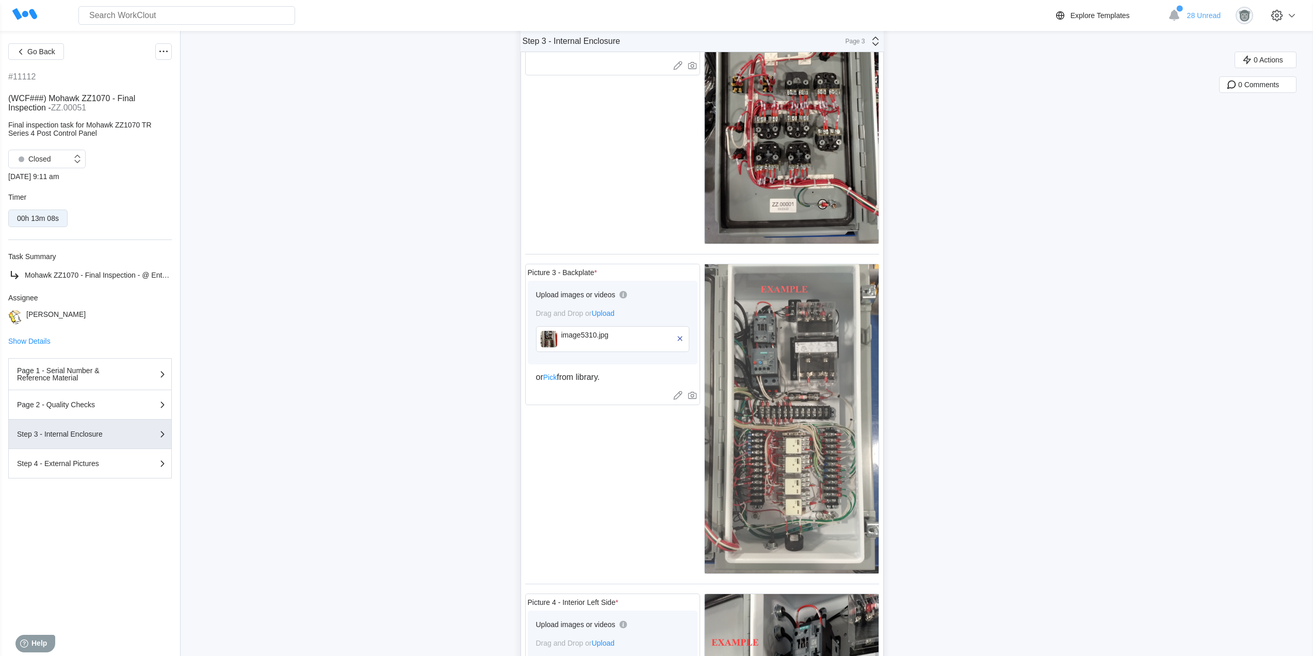
click at [799, 449] on img at bounding box center [792, 418] width 174 height 309
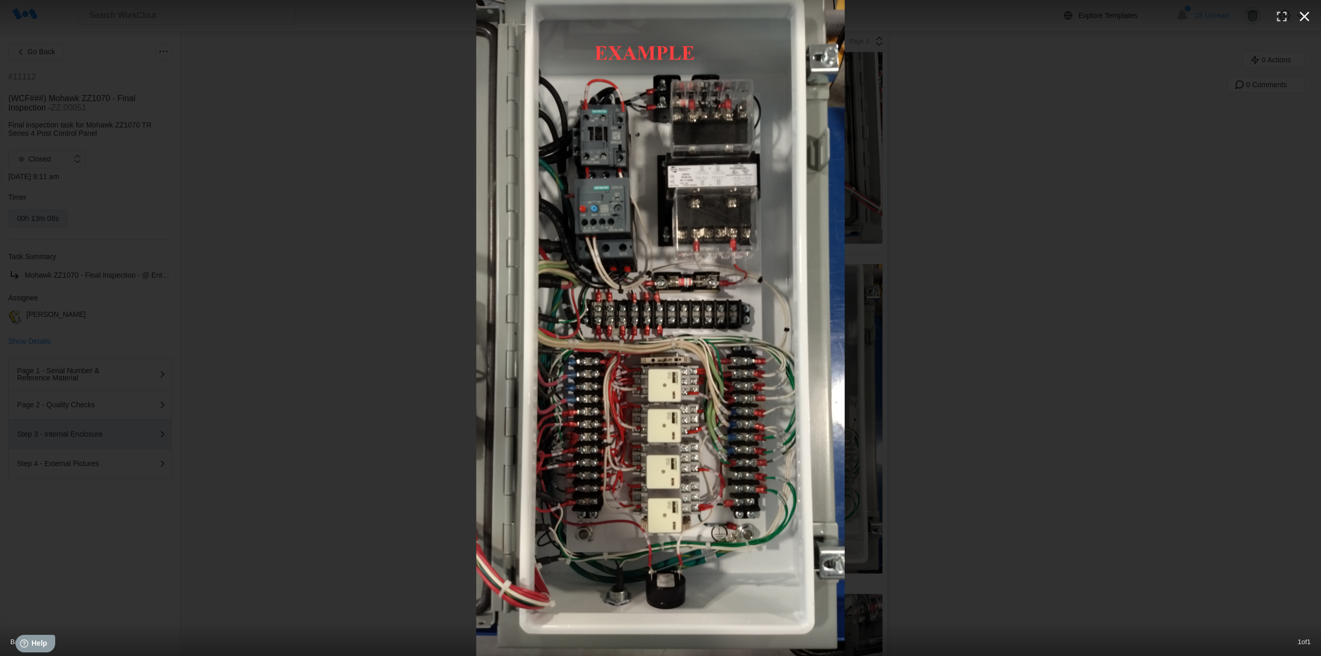
click at [1302, 18] on icon "button" at bounding box center [1304, 16] width 17 height 17
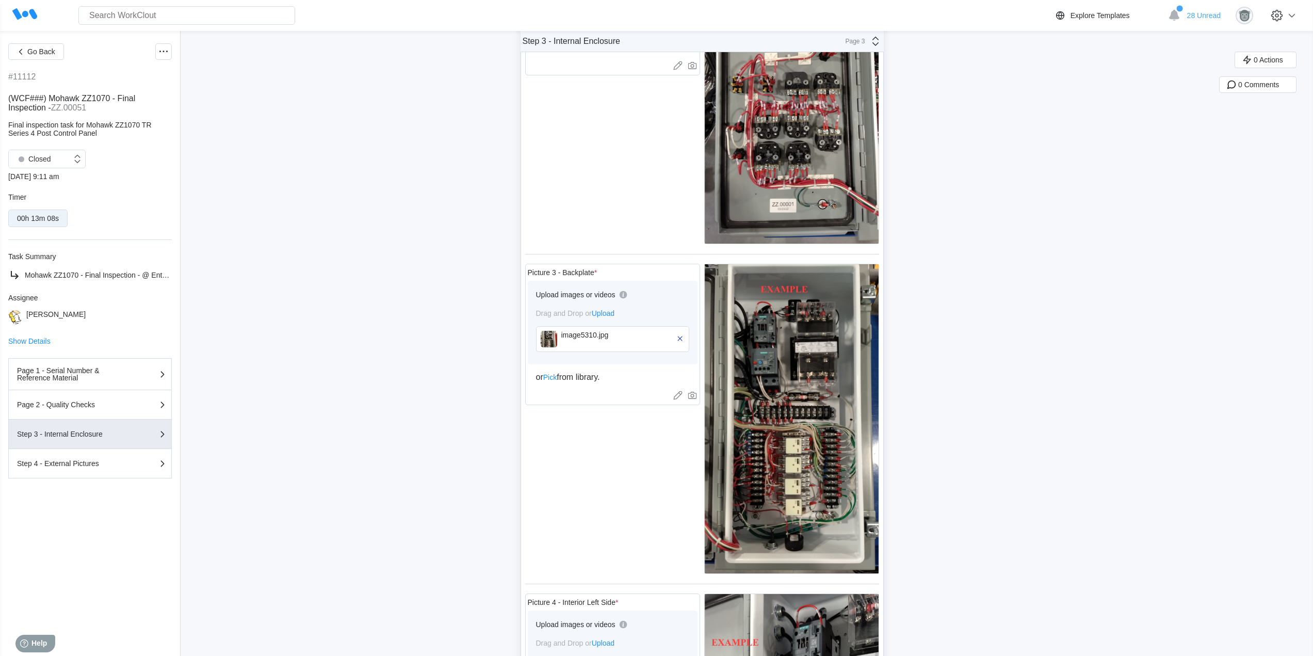
click at [561, 342] on div "image5310.jpg" at bounding box center [612, 339] width 153 height 26
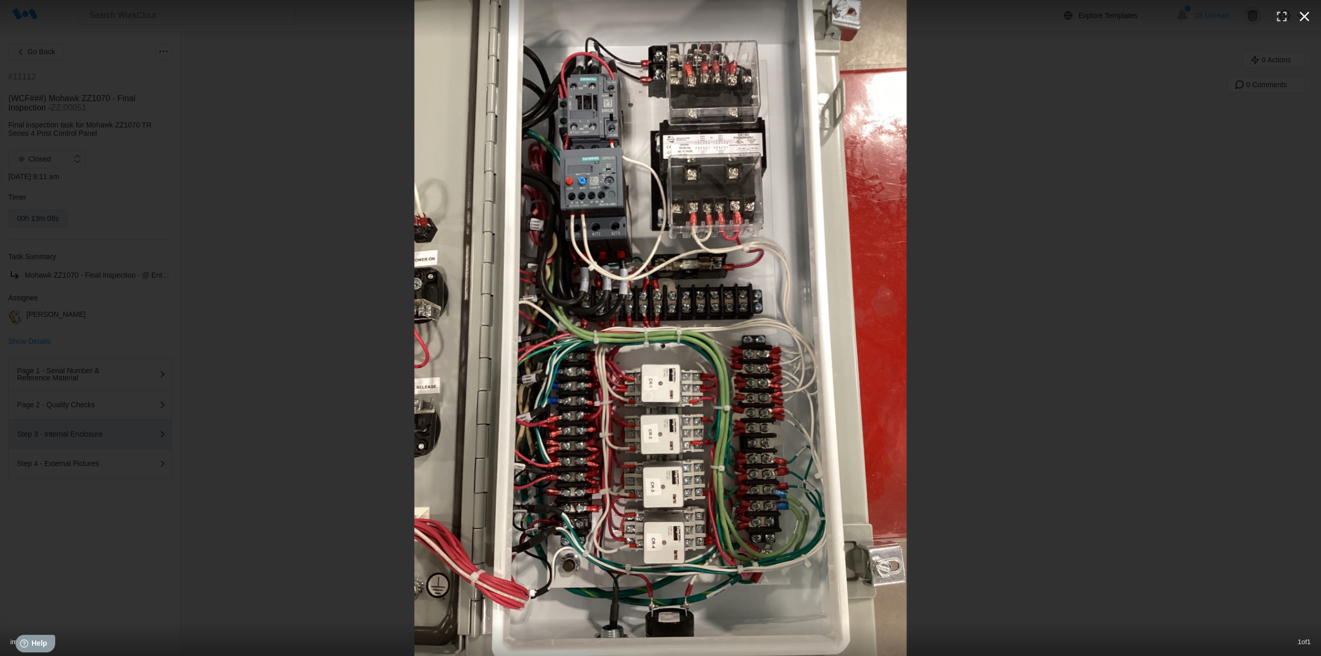
click at [1311, 15] on icon "button" at bounding box center [1304, 16] width 17 height 17
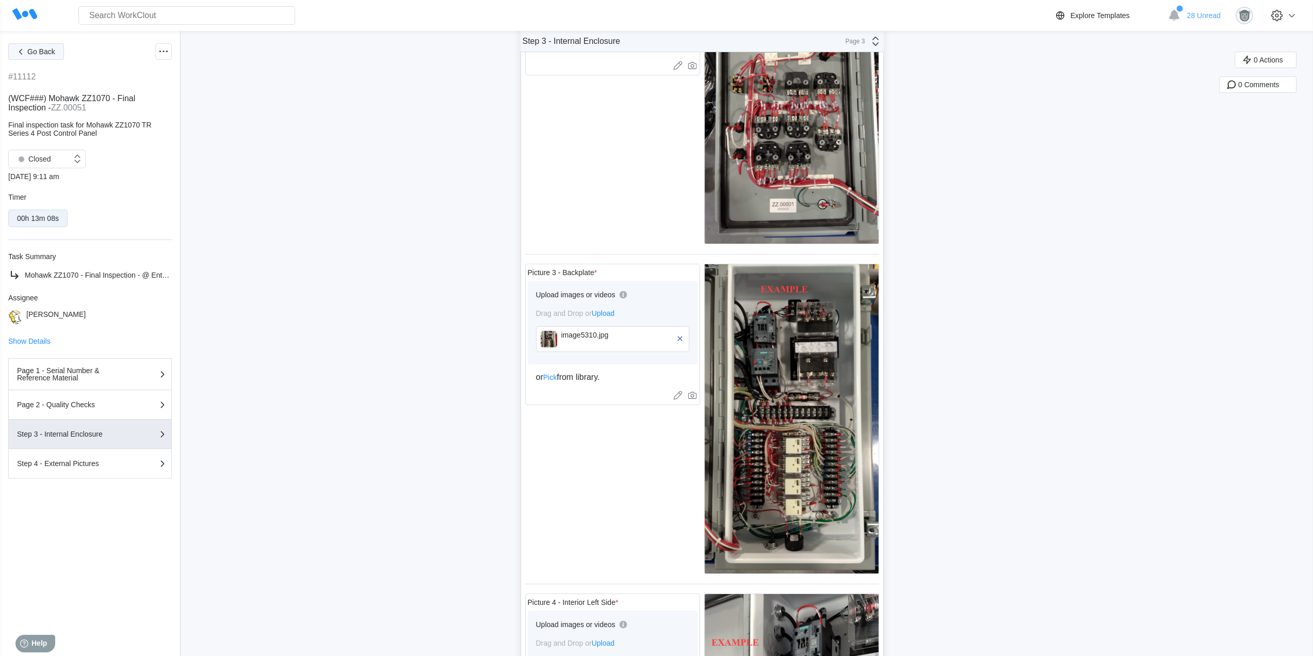
click at [47, 51] on span "Go Back" at bounding box center [41, 51] width 28 height 7
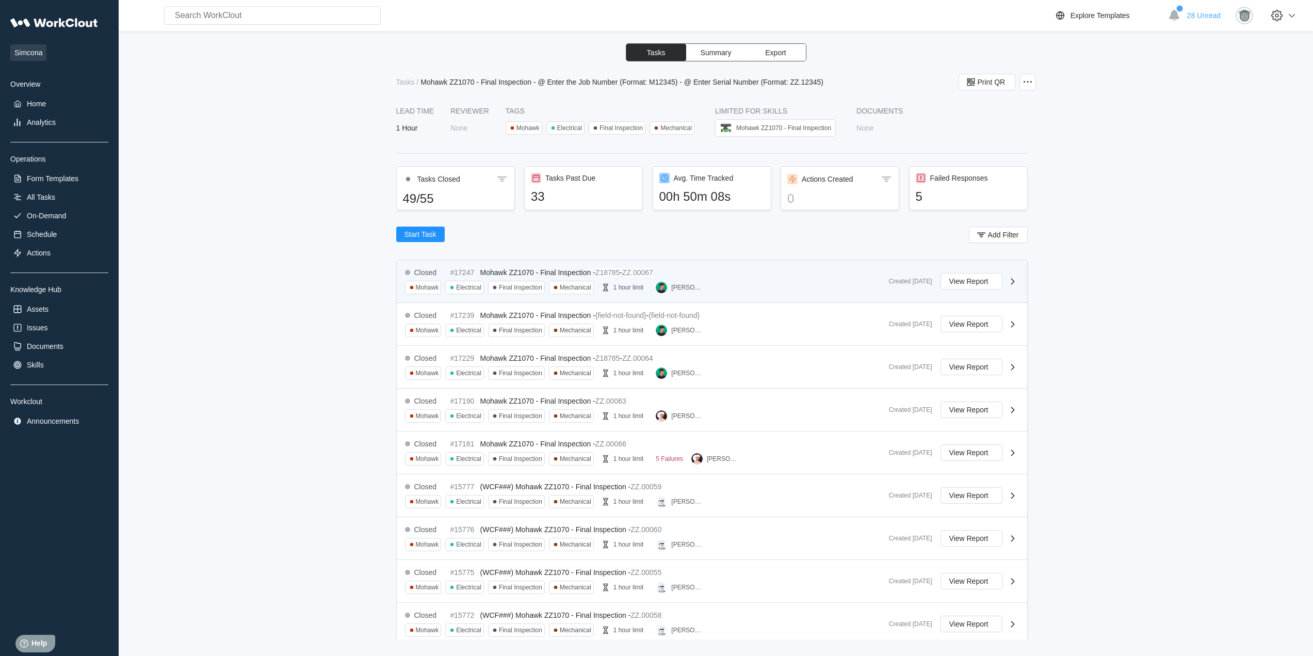
click at [739, 284] on div "Closed #17247 Mohawk ZZ1070 - Final Inspection - Z18785 - ZZ.00067 Mohawk Elect…" at bounding box center [643, 281] width 476 height 26
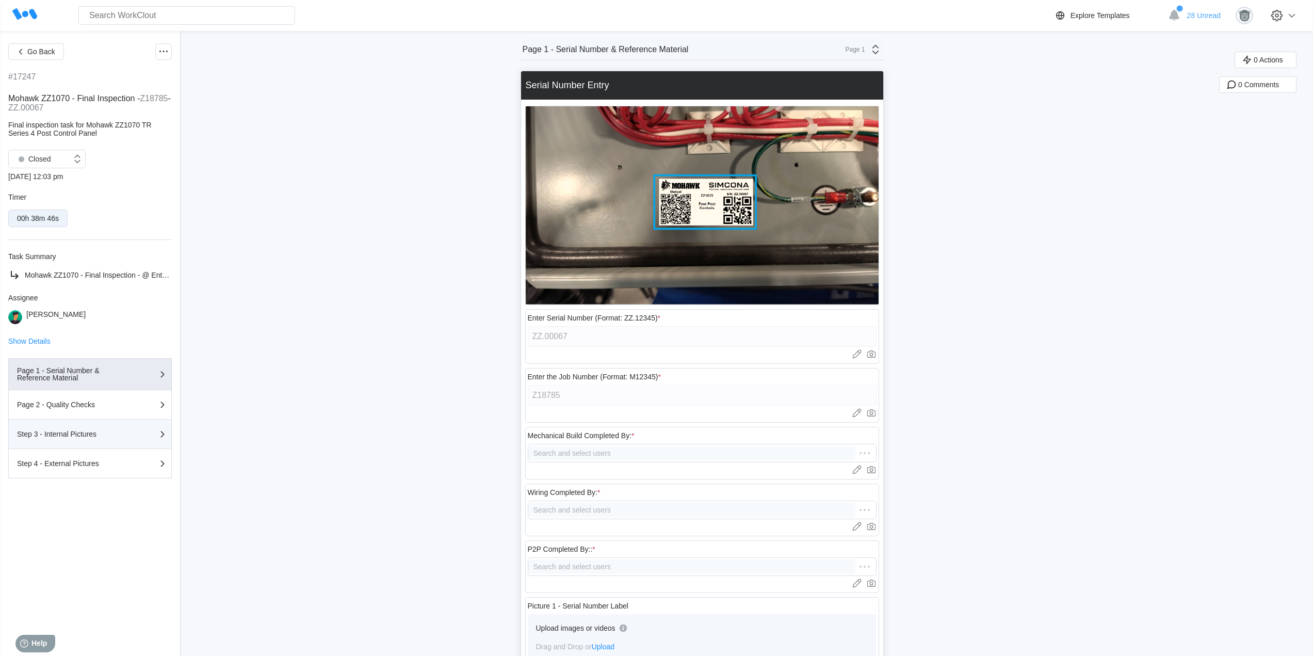
click at [107, 446] on button "Step 3 - Internal Pictures" at bounding box center [90, 433] width 164 height 29
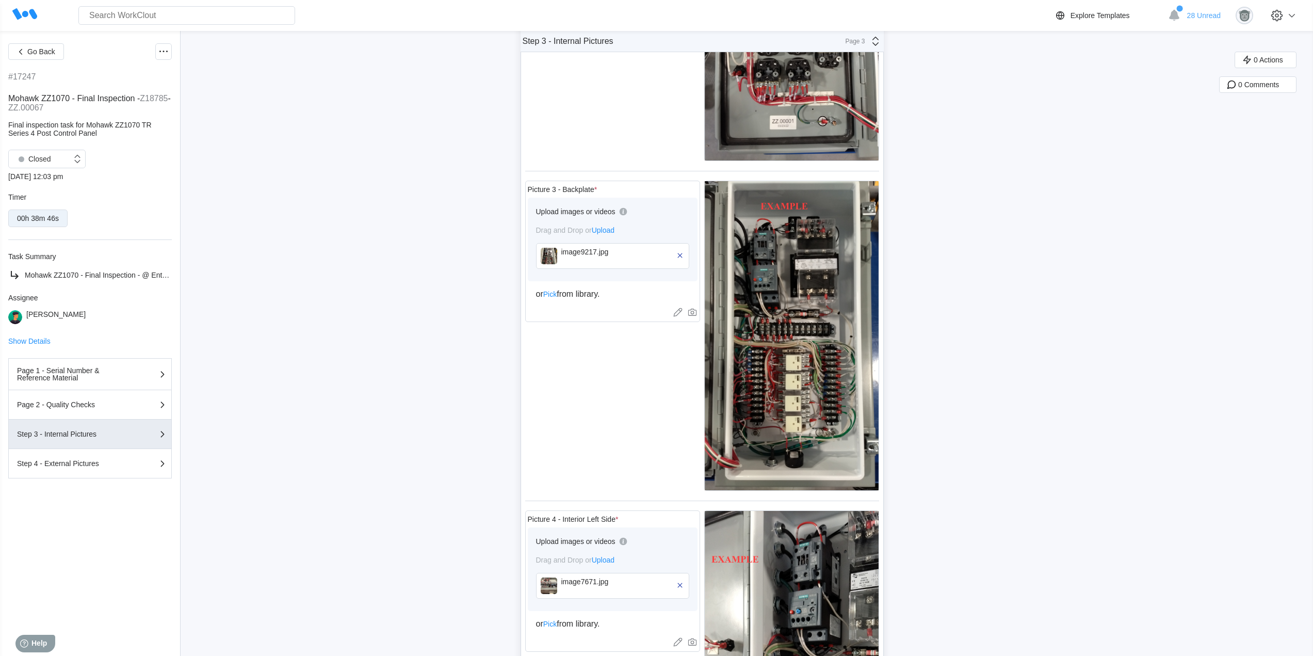
scroll to position [258, 0]
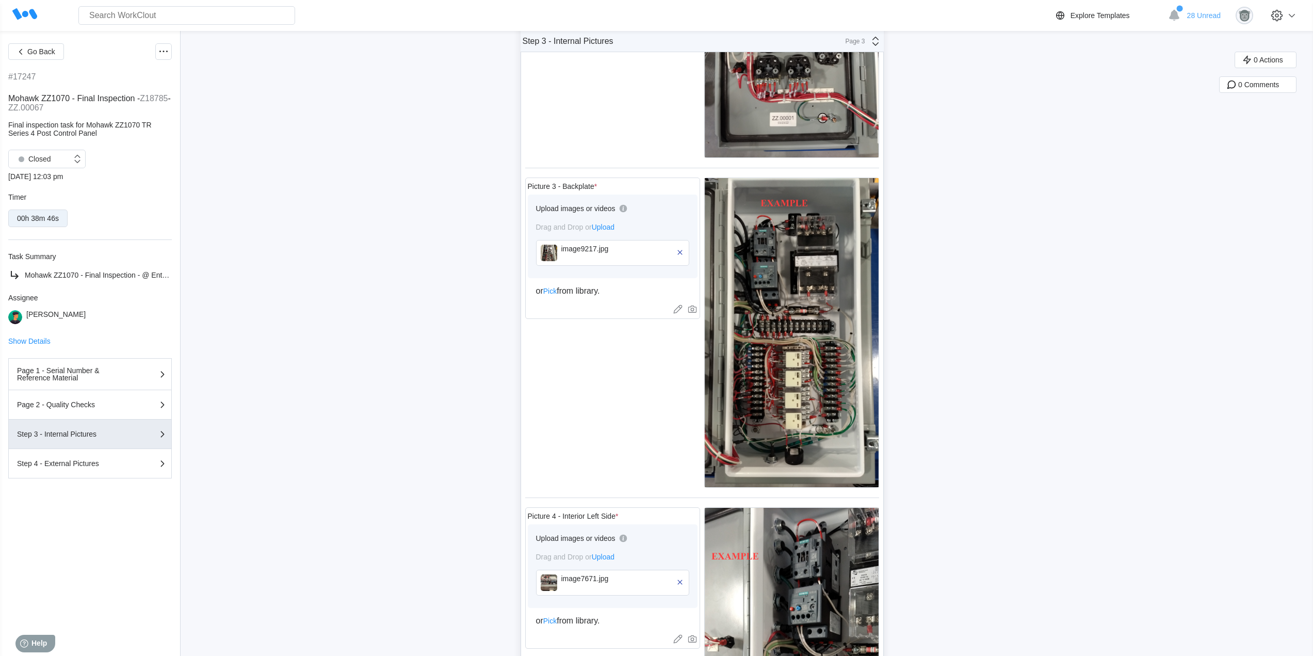
click at [537, 258] on div "Upload images or videos Drag and Drop or Upload image9217.jpg" at bounding box center [613, 236] width 170 height 84
click at [557, 253] on img at bounding box center [549, 253] width 17 height 17
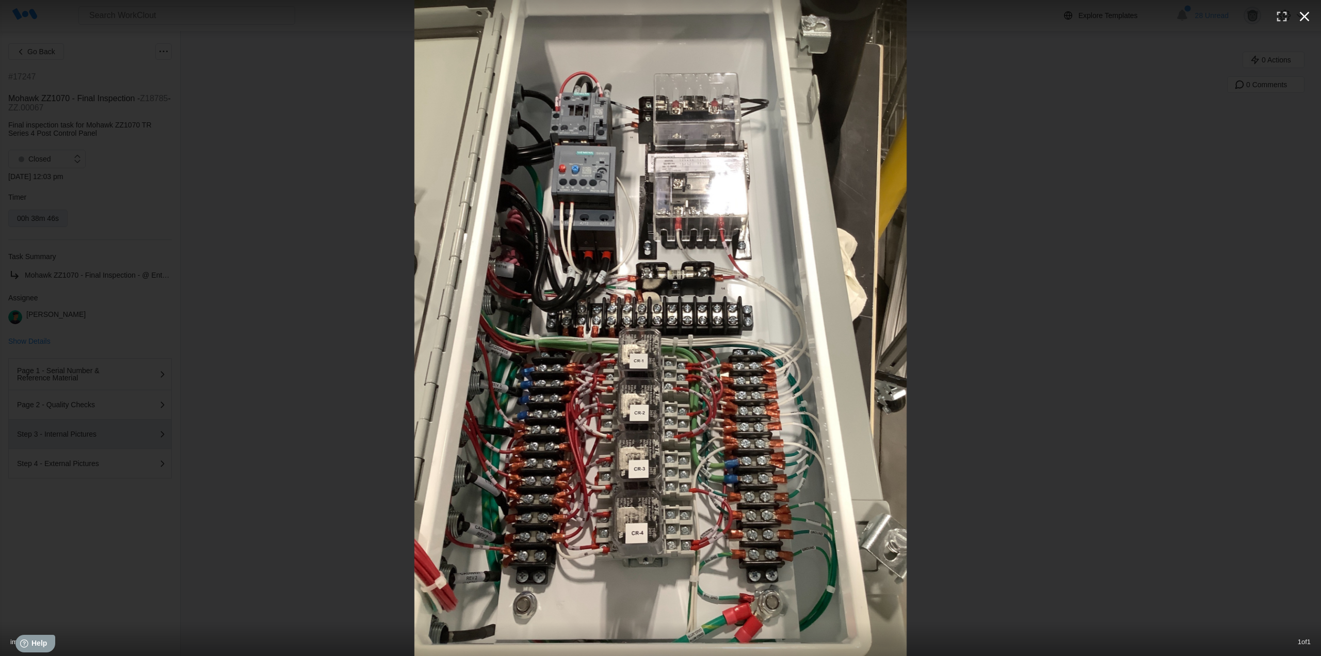
click at [1307, 21] on icon "button" at bounding box center [1304, 16] width 17 height 17
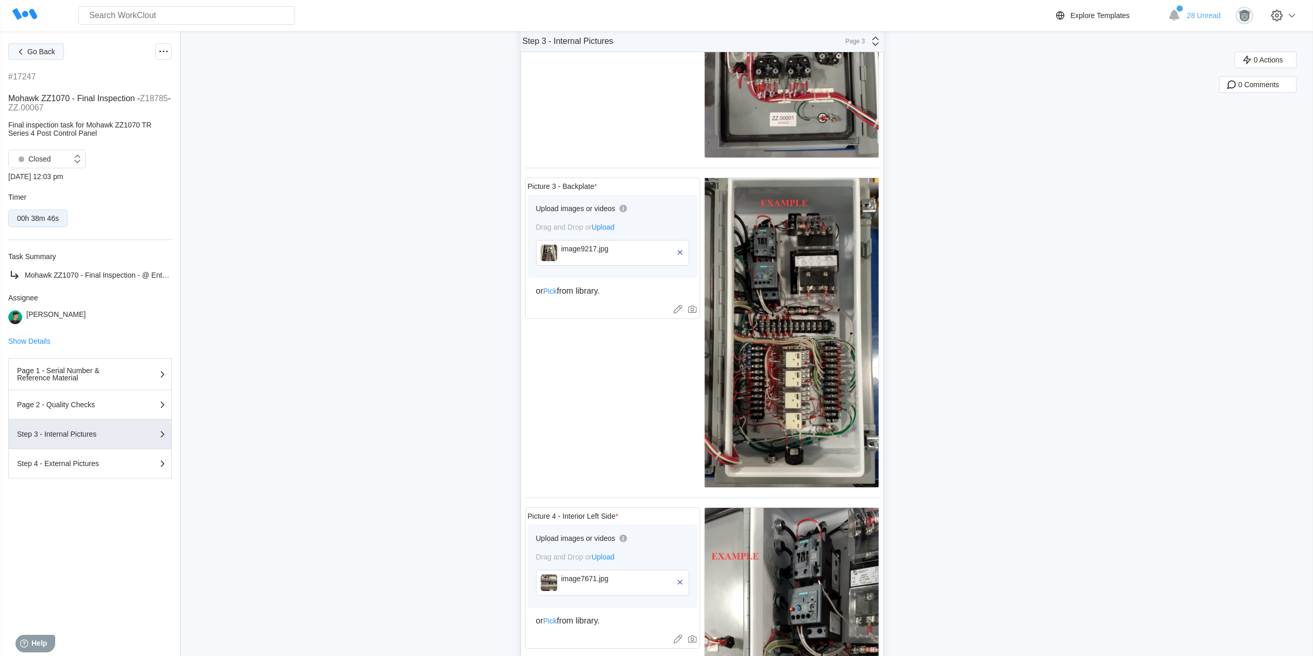
click at [50, 55] on span "Go Back" at bounding box center [41, 51] width 28 height 7
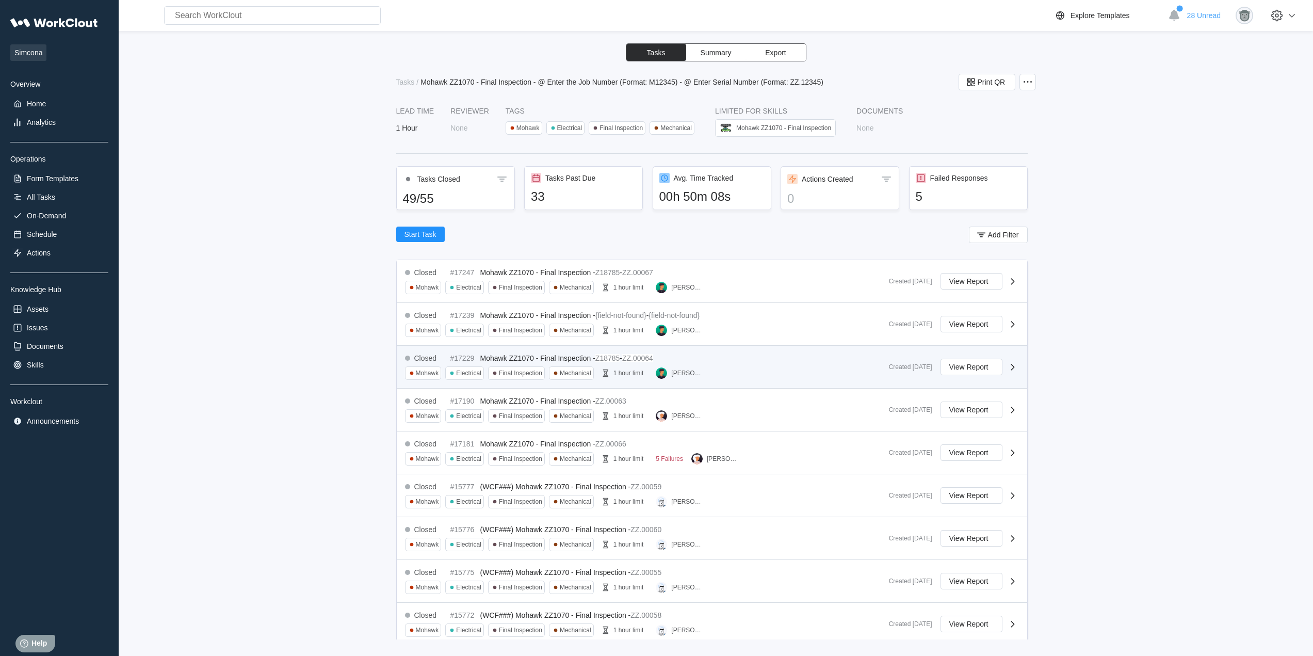
click at [715, 375] on div "Closed #17229 Mohawk ZZ1070 - Final Inspection - Z18785 - ZZ.00064 Mohawk Elect…" at bounding box center [643, 367] width 476 height 26
click at [714, 364] on div "Closed #17229 Mohawk ZZ1070 - Final Inspection - Z18785 - ZZ.00064 Mohawk Elect…" at bounding box center [643, 367] width 476 height 26
click at [703, 375] on div "[PERSON_NAME]" at bounding box center [687, 372] width 32 height 7
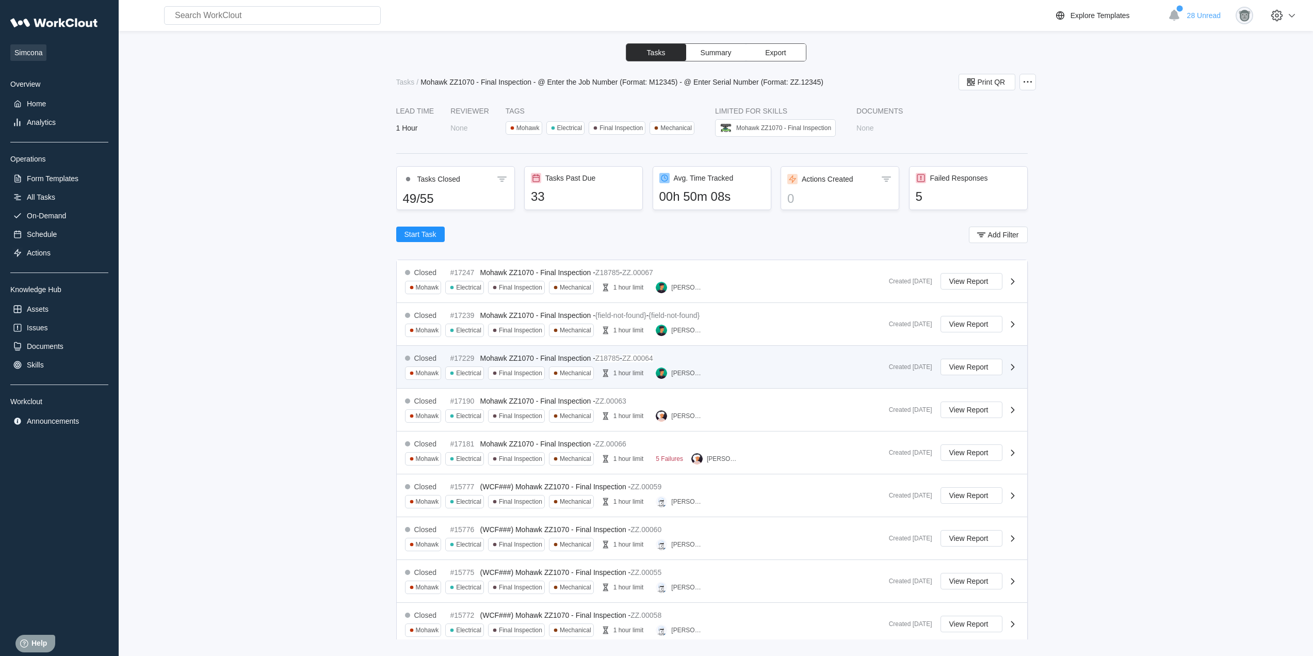
click at [703, 375] on div "[PERSON_NAME]" at bounding box center [687, 372] width 32 height 7
click at [722, 365] on div "Closed #17229 Mohawk ZZ1070 - Final Inspection - Z18785 - ZZ.00064 Mohawk Elect…" at bounding box center [643, 367] width 476 height 26
click at [978, 363] on span "View Report" at bounding box center [968, 366] width 39 height 7
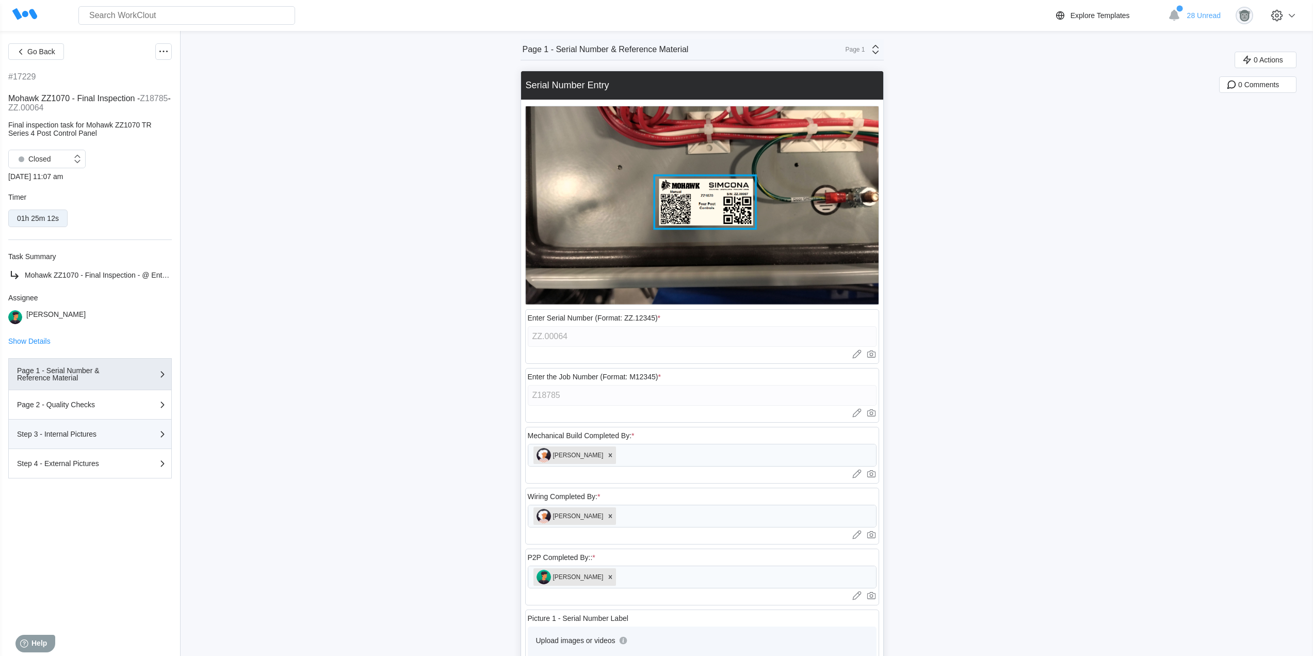
click at [100, 436] on div "Step 3 - Internal Pictures" at bounding box center [68, 433] width 103 height 7
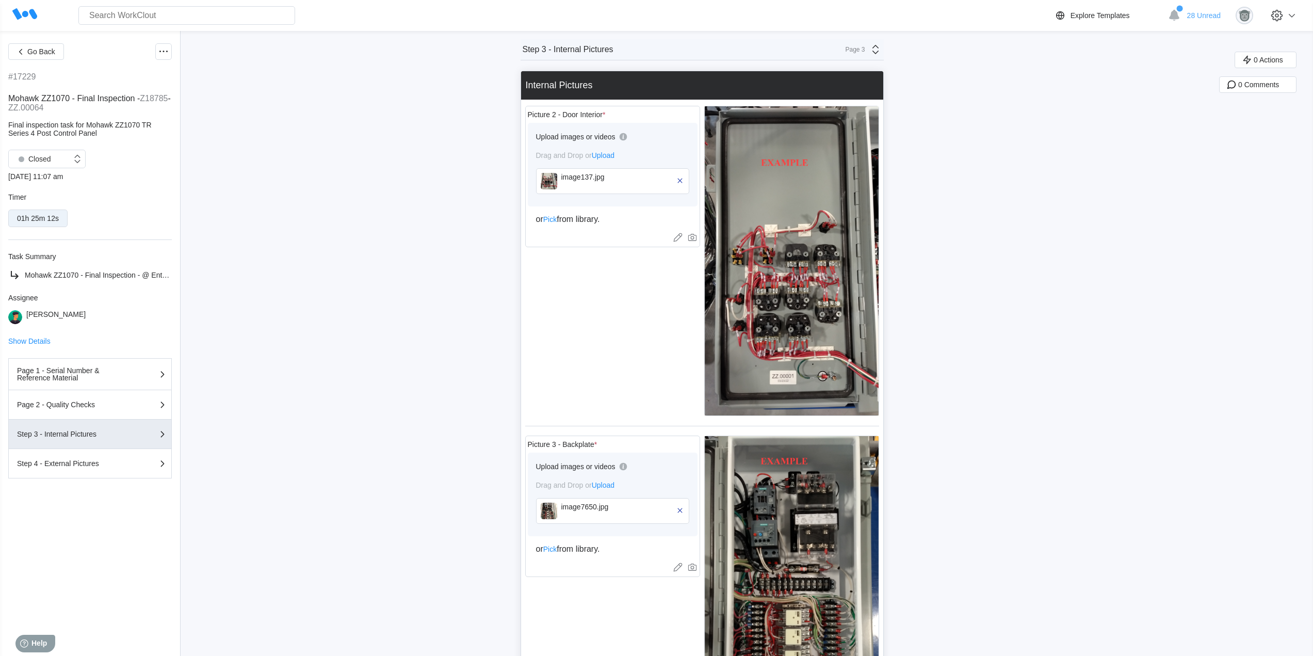
click at [561, 515] on div "image7650.jpg" at bounding box center [612, 511] width 153 height 26
